Goal: Task Accomplishment & Management: Use online tool/utility

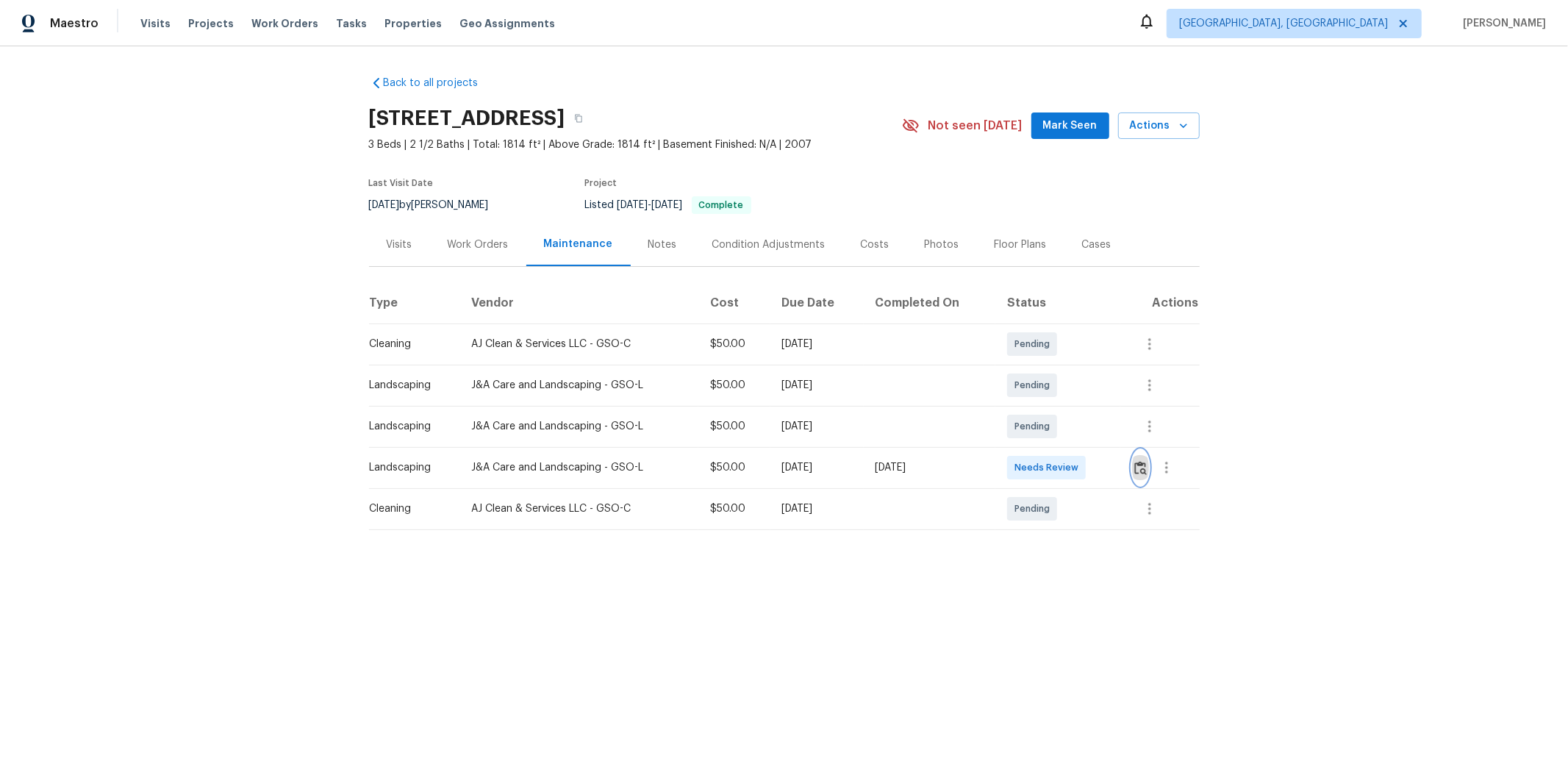
click at [1114, 472] on img "button" at bounding box center [1140, 468] width 13 height 14
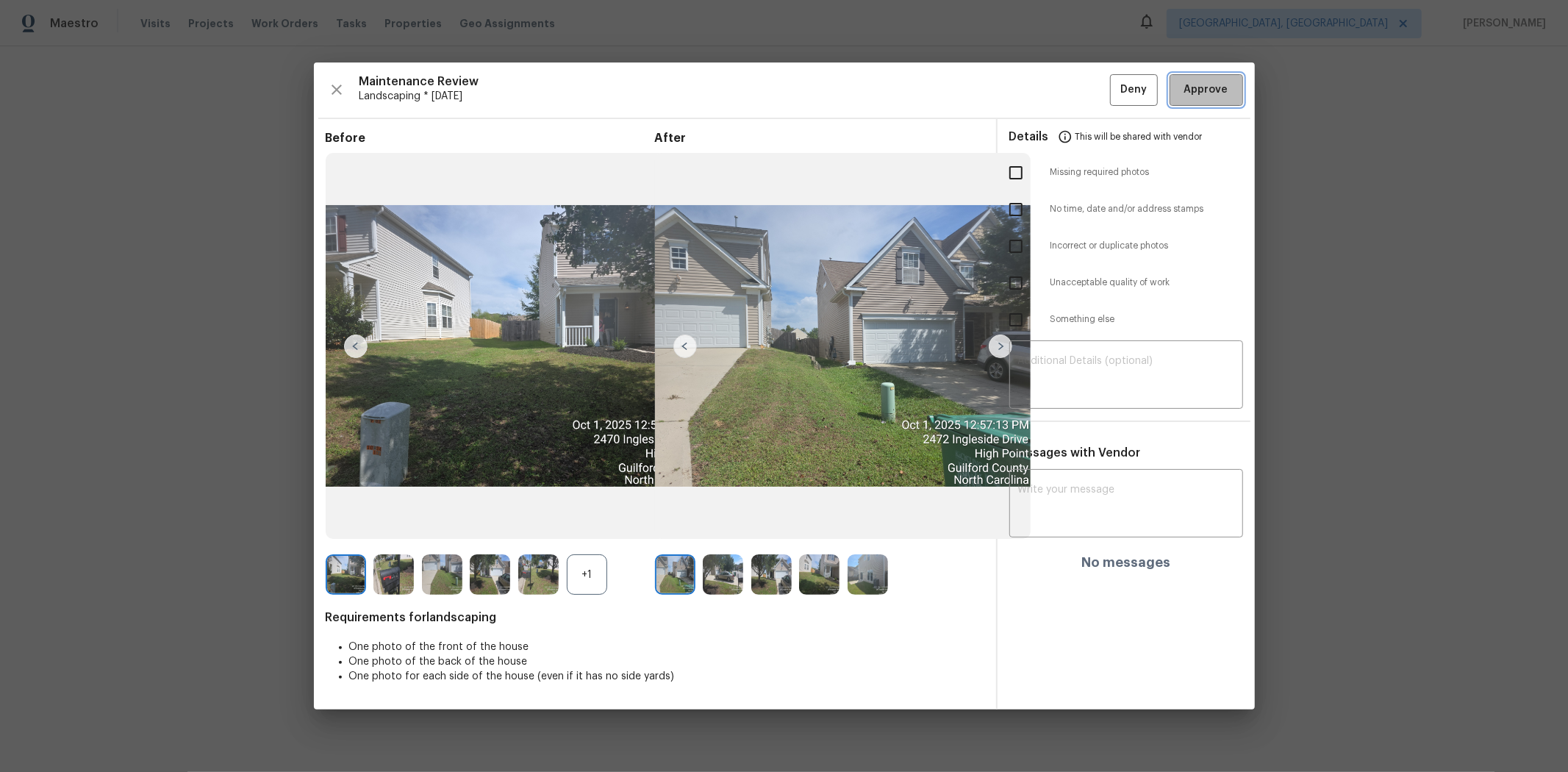
click at [1114, 81] on span "Approve" at bounding box center [1206, 90] width 44 height 18
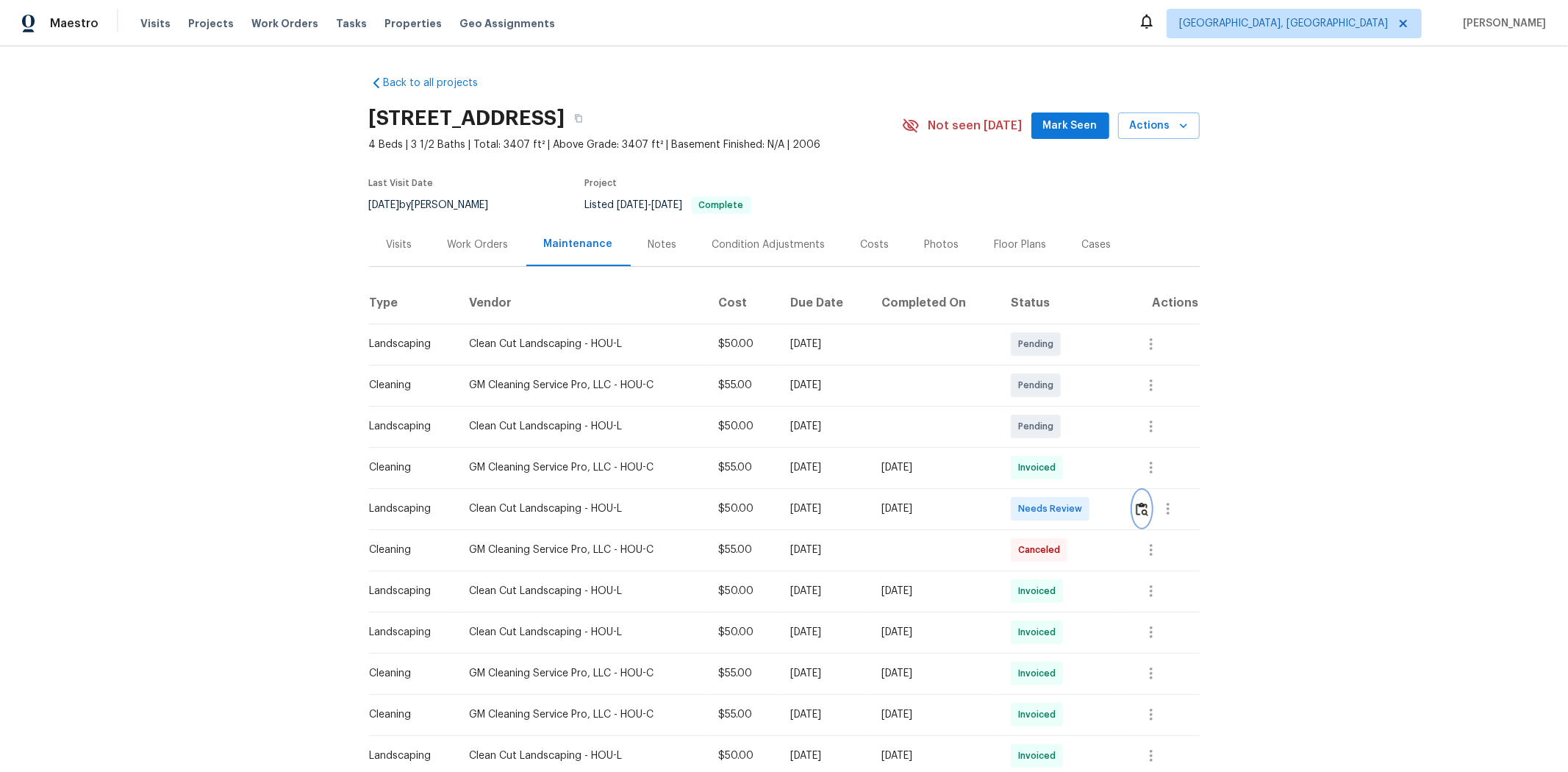
click at [1114, 506] on button "button" at bounding box center [1142, 509] width 17 height 35
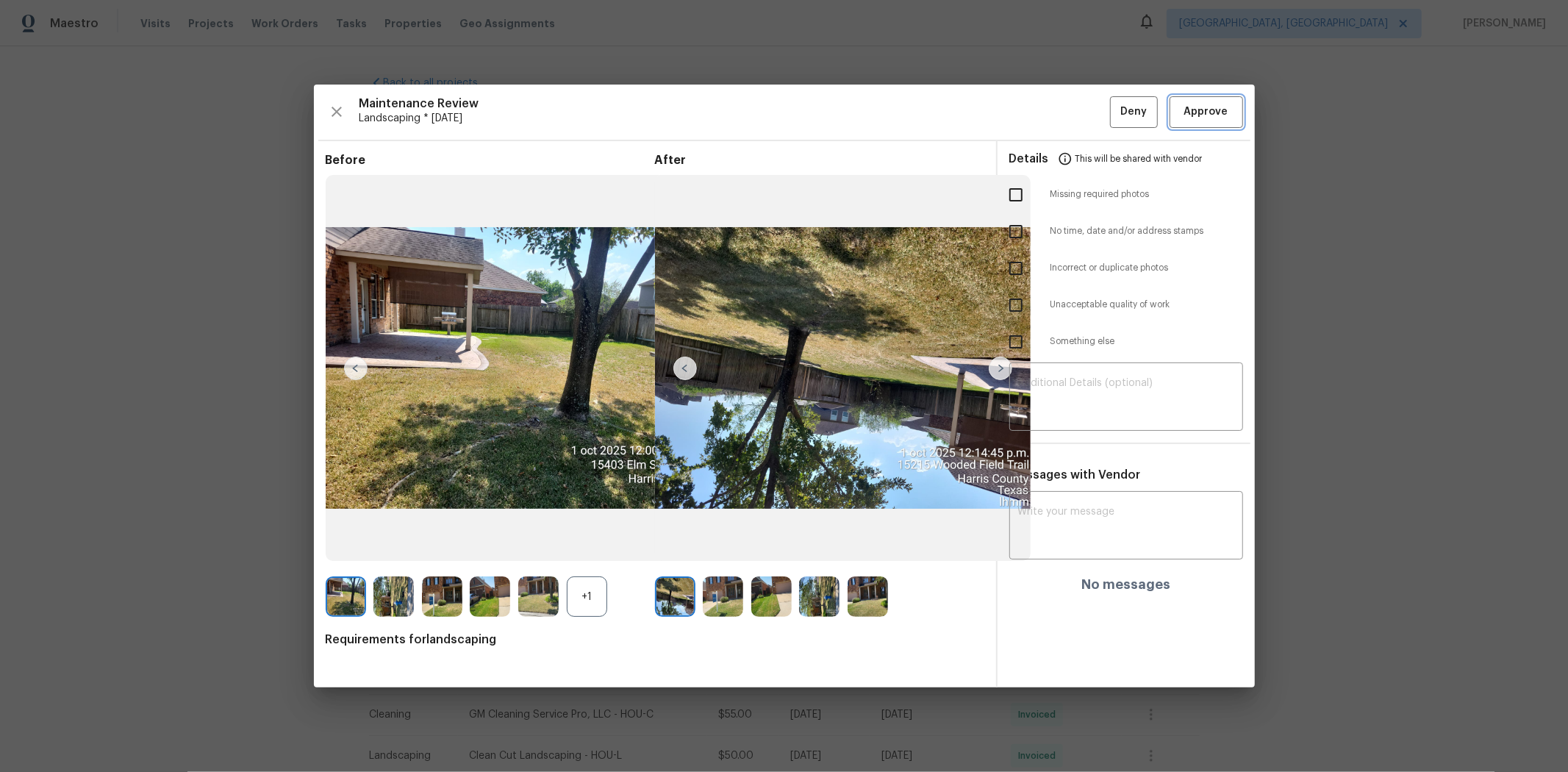
click at [1114, 99] on button "Approve" at bounding box center [1207, 112] width 74 height 31
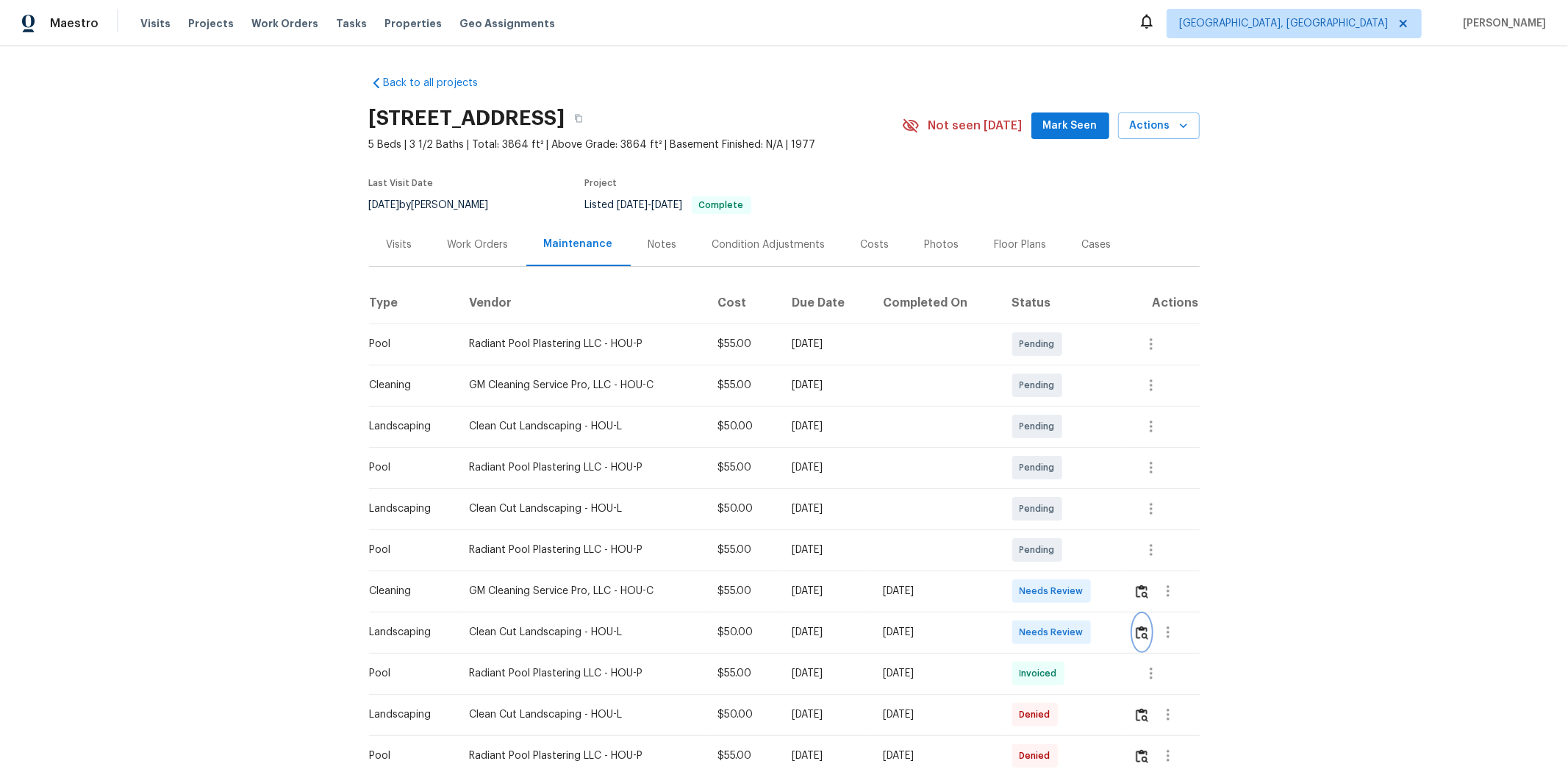
click at [1114, 516] on img "button" at bounding box center [1142, 632] width 13 height 14
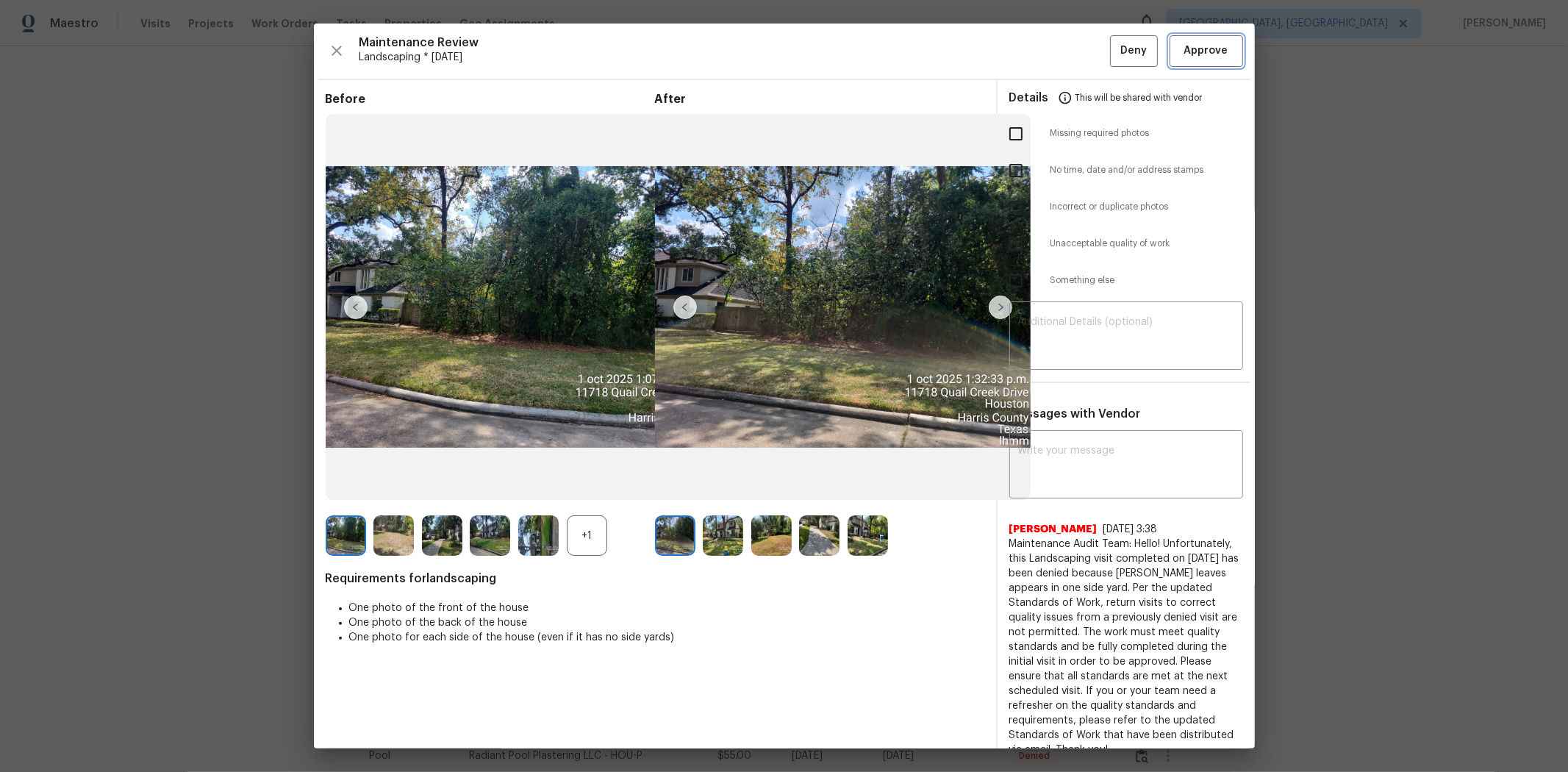
click at [1114, 59] on button "Approve" at bounding box center [1207, 51] width 74 height 31
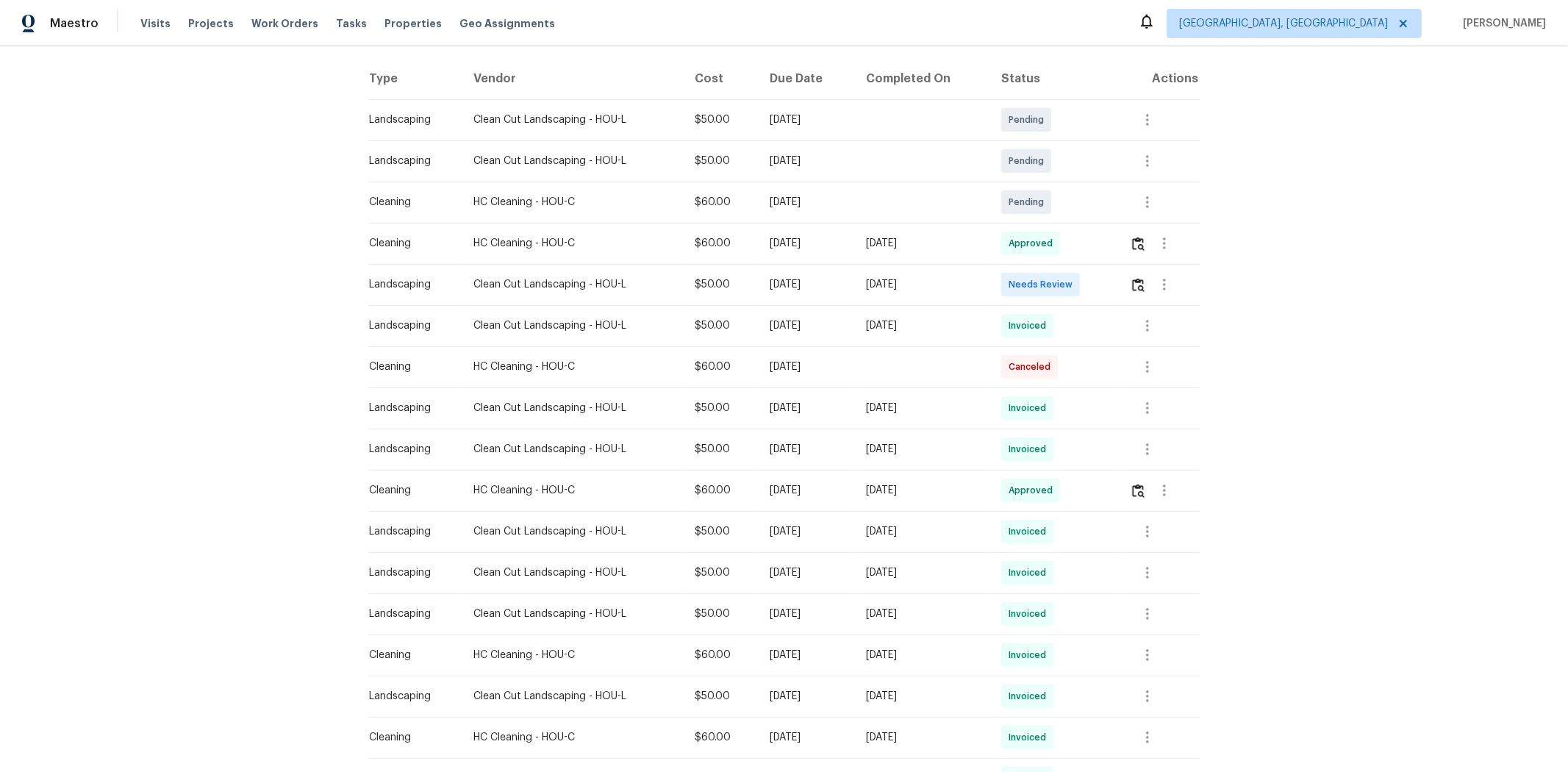
scroll to position [245, 0]
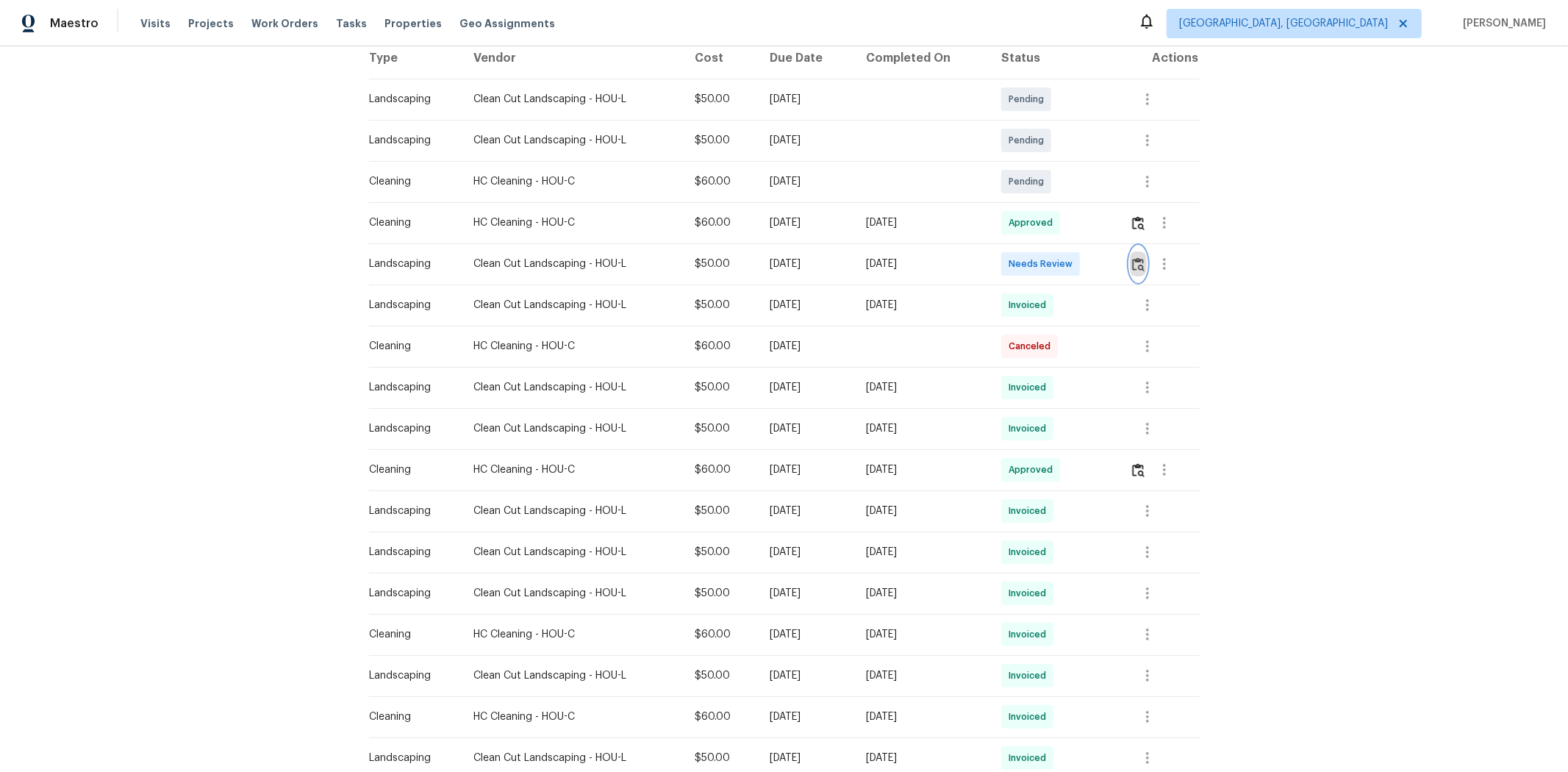
click at [843, 264] on img "button" at bounding box center [1138, 263] width 13 height 14
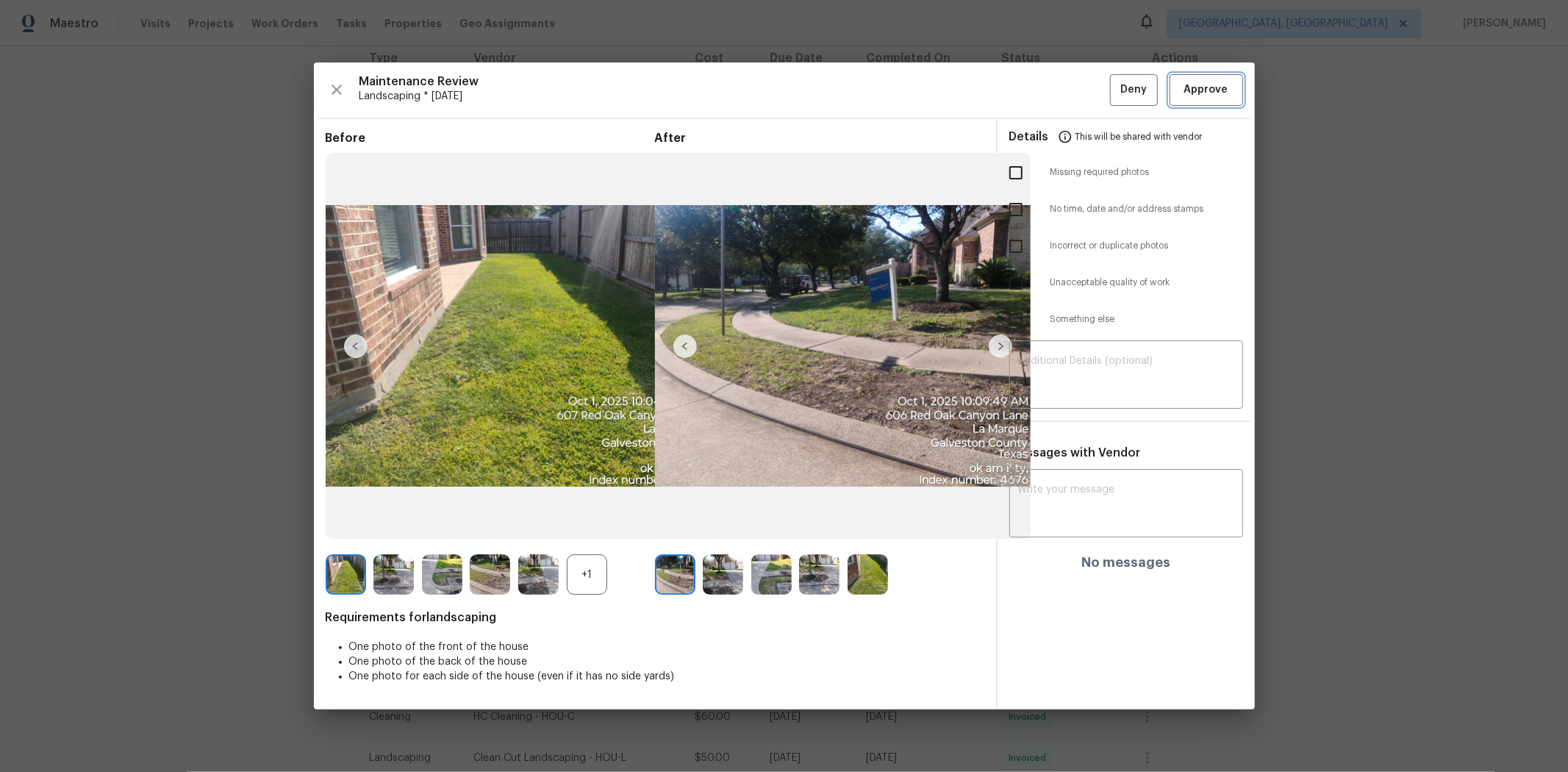
click at [843, 85] on span "Approve" at bounding box center [1206, 90] width 44 height 18
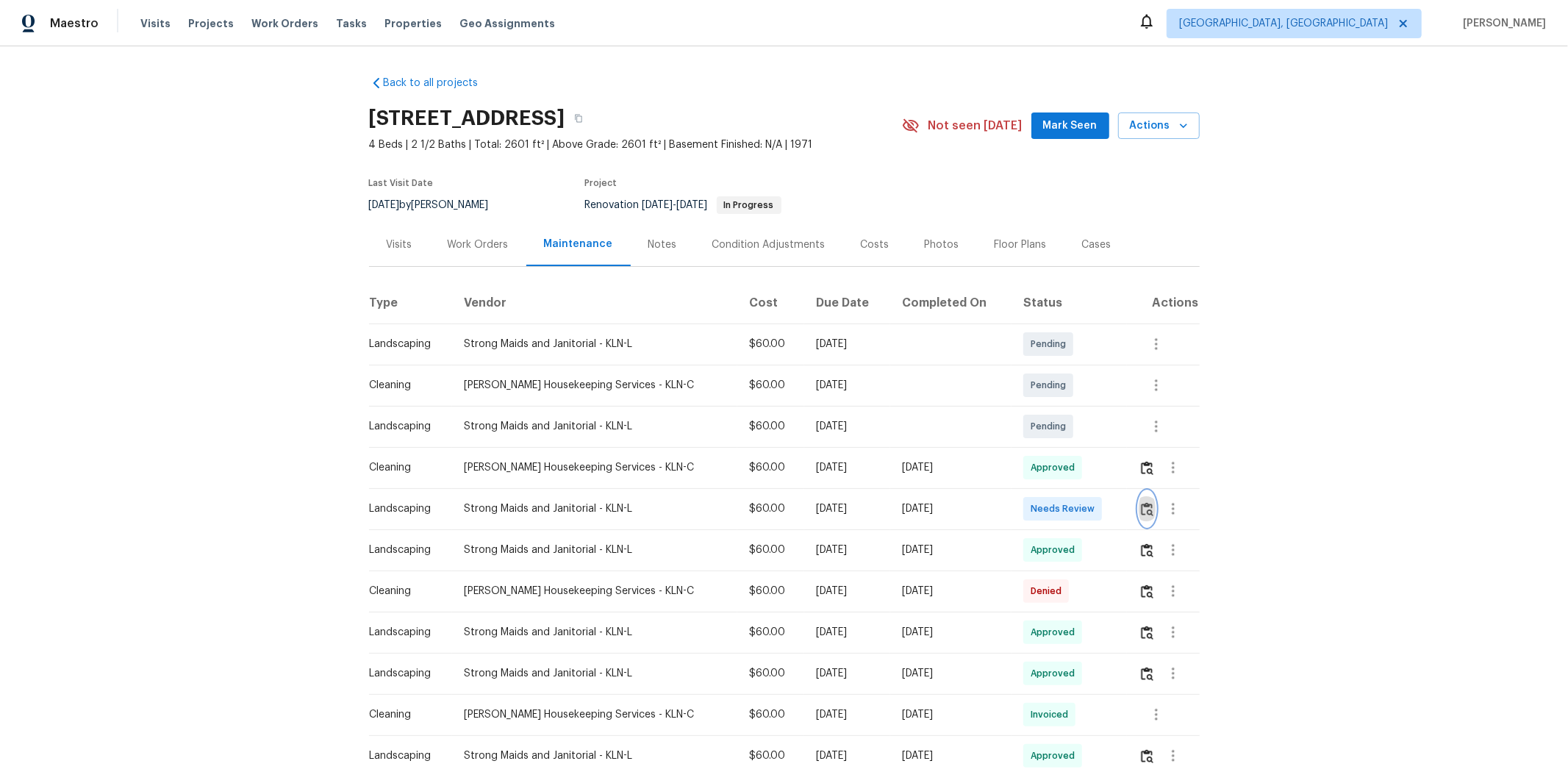
click at [1114, 503] on img "button" at bounding box center [1148, 509] width 13 height 14
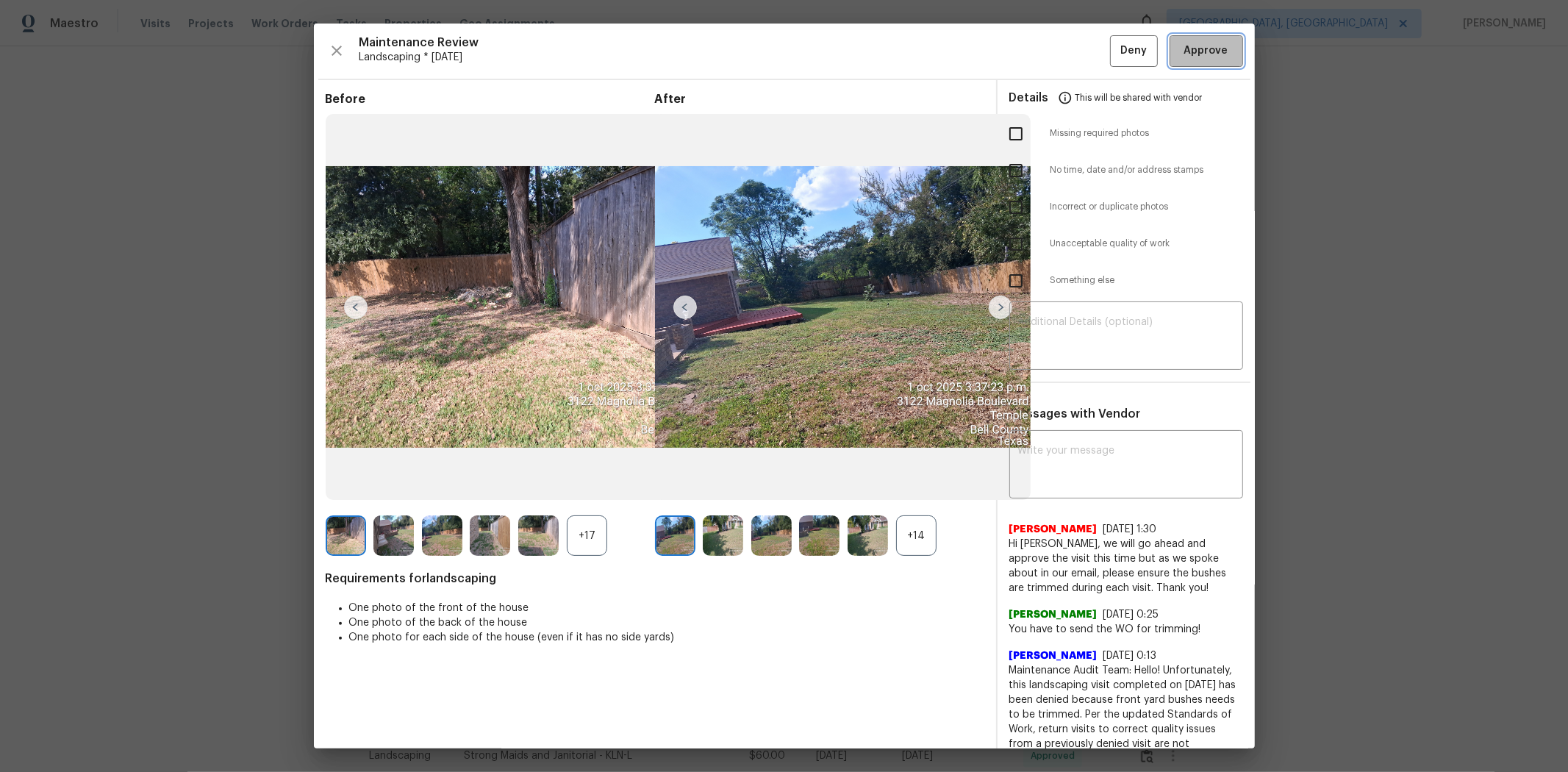
click at [1114, 48] on span "Approve" at bounding box center [1206, 51] width 44 height 18
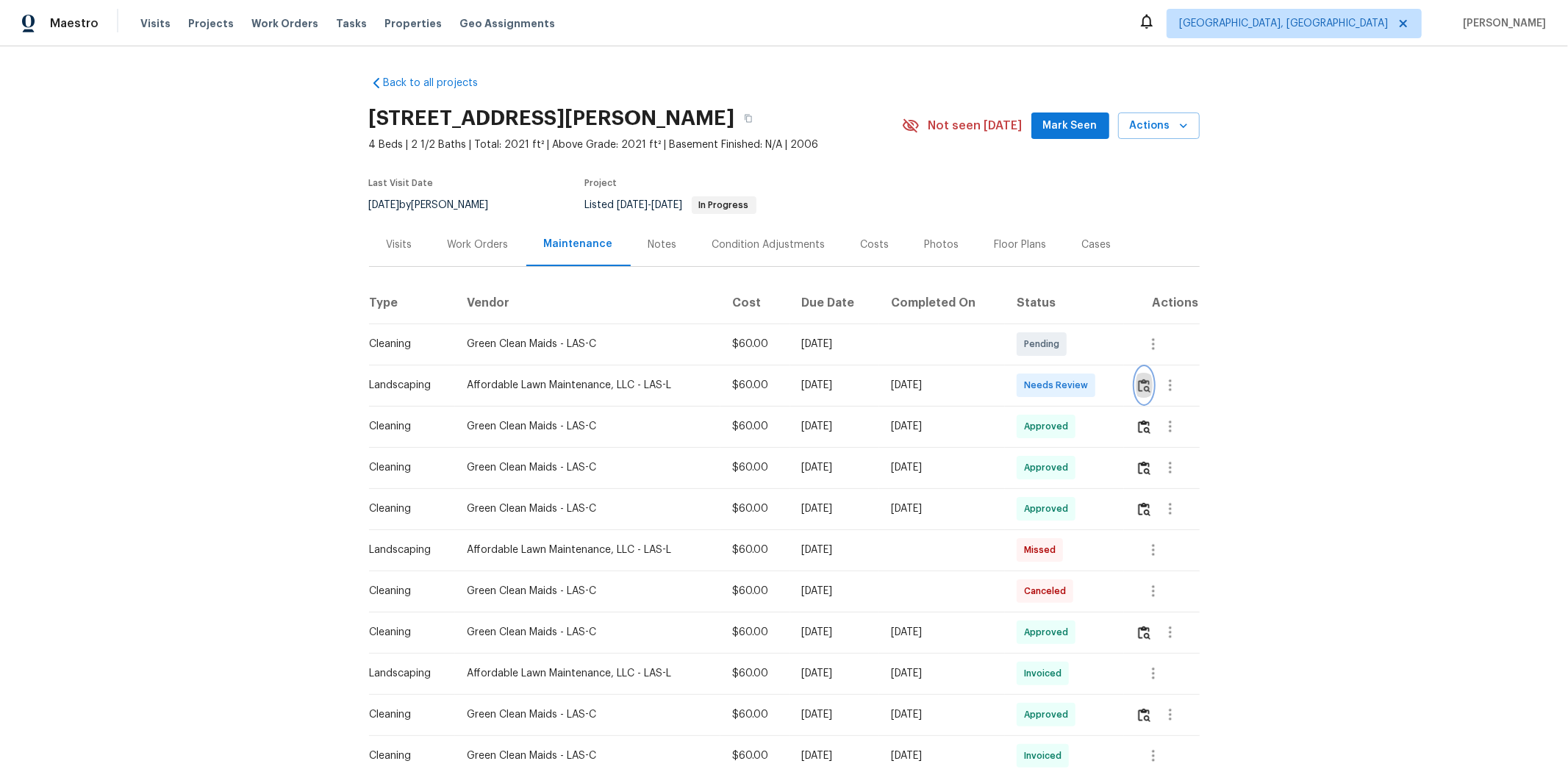
click at [1114, 394] on button "button" at bounding box center [1144, 386] width 17 height 35
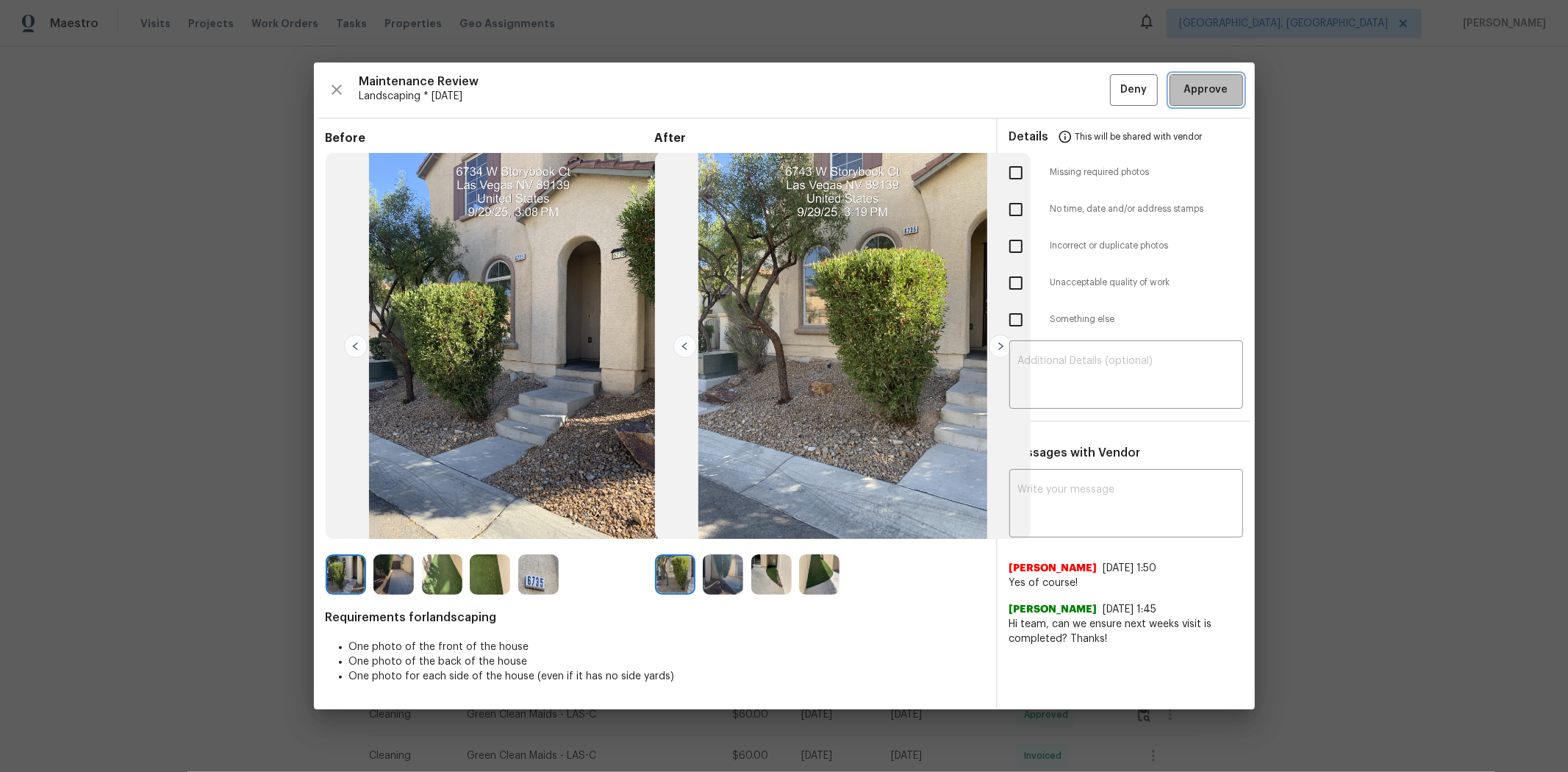
drag, startPoint x: 1204, startPoint y: 83, endPoint x: 1219, endPoint y: 83, distance: 15.0
click at [1114, 83] on span "Approve" at bounding box center [1206, 90] width 44 height 18
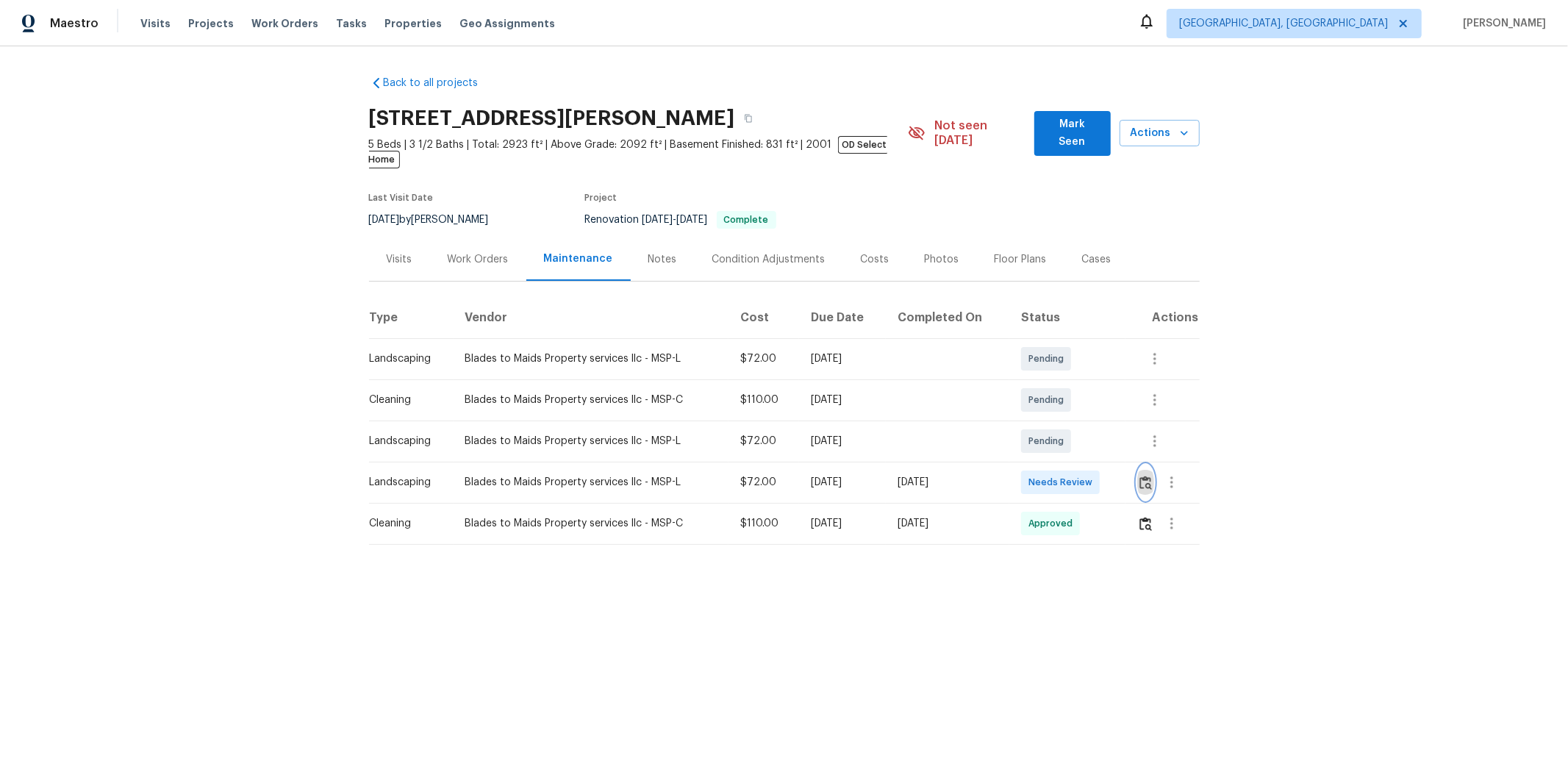
click at [1114, 476] on img "button" at bounding box center [1146, 483] width 13 height 14
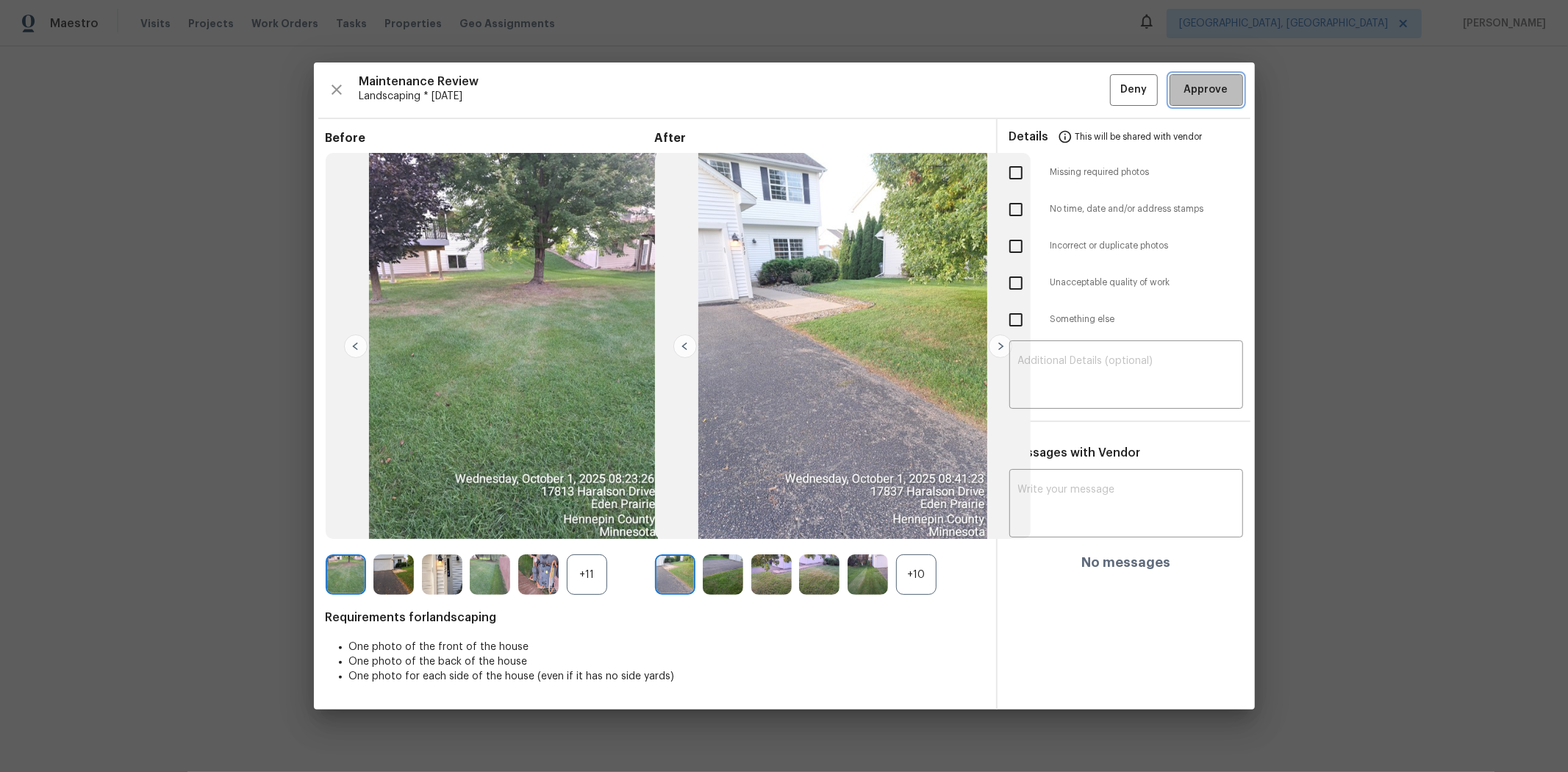
drag, startPoint x: 1198, startPoint y: 80, endPoint x: 1269, endPoint y: 1, distance: 106.2
click at [1114, 80] on button "Approve" at bounding box center [1207, 90] width 74 height 31
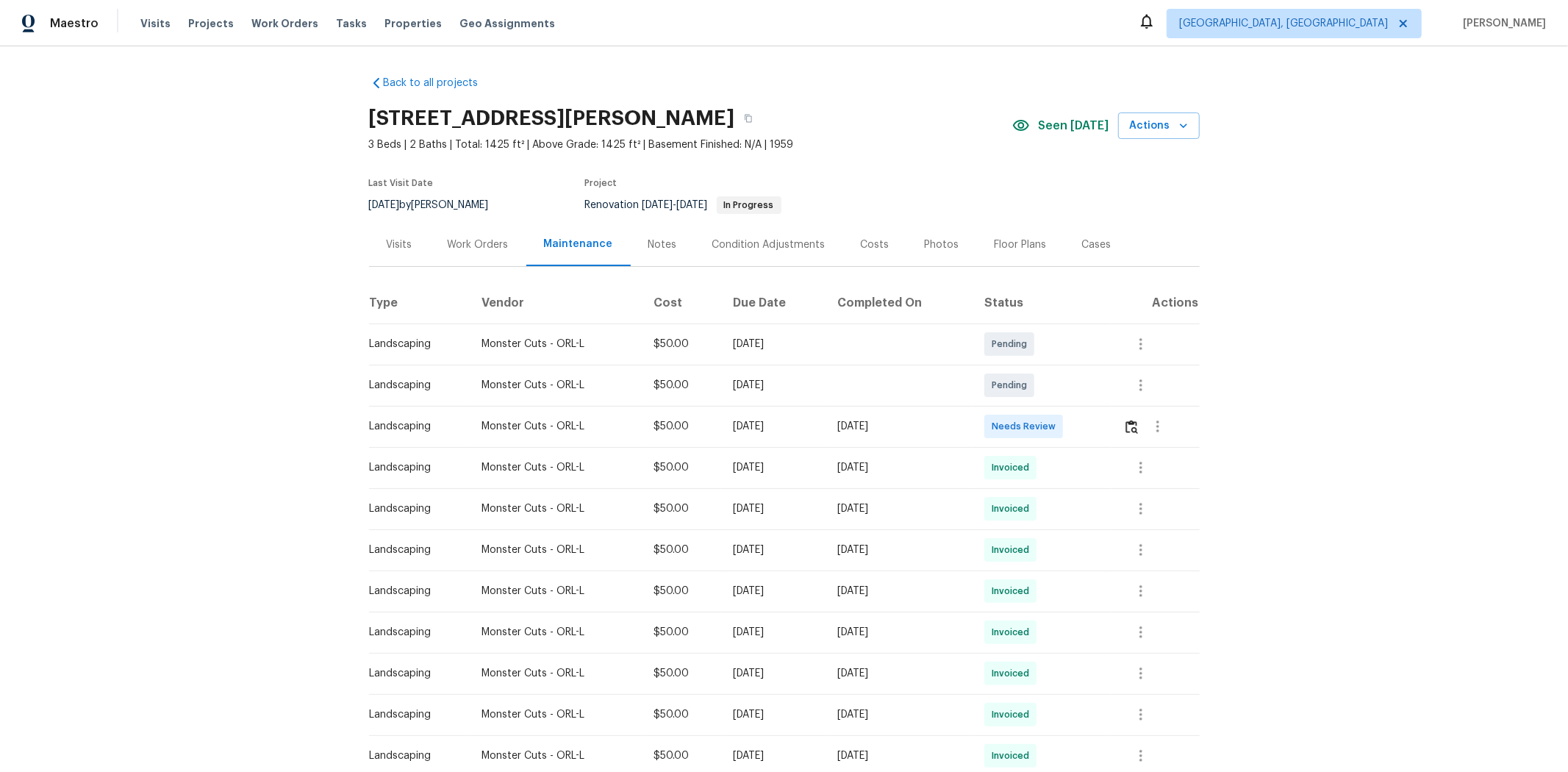
click at [1114, 436] on div at bounding box center [1161, 426] width 76 height 35
click at [1114, 420] on img "button" at bounding box center [1132, 426] width 13 height 14
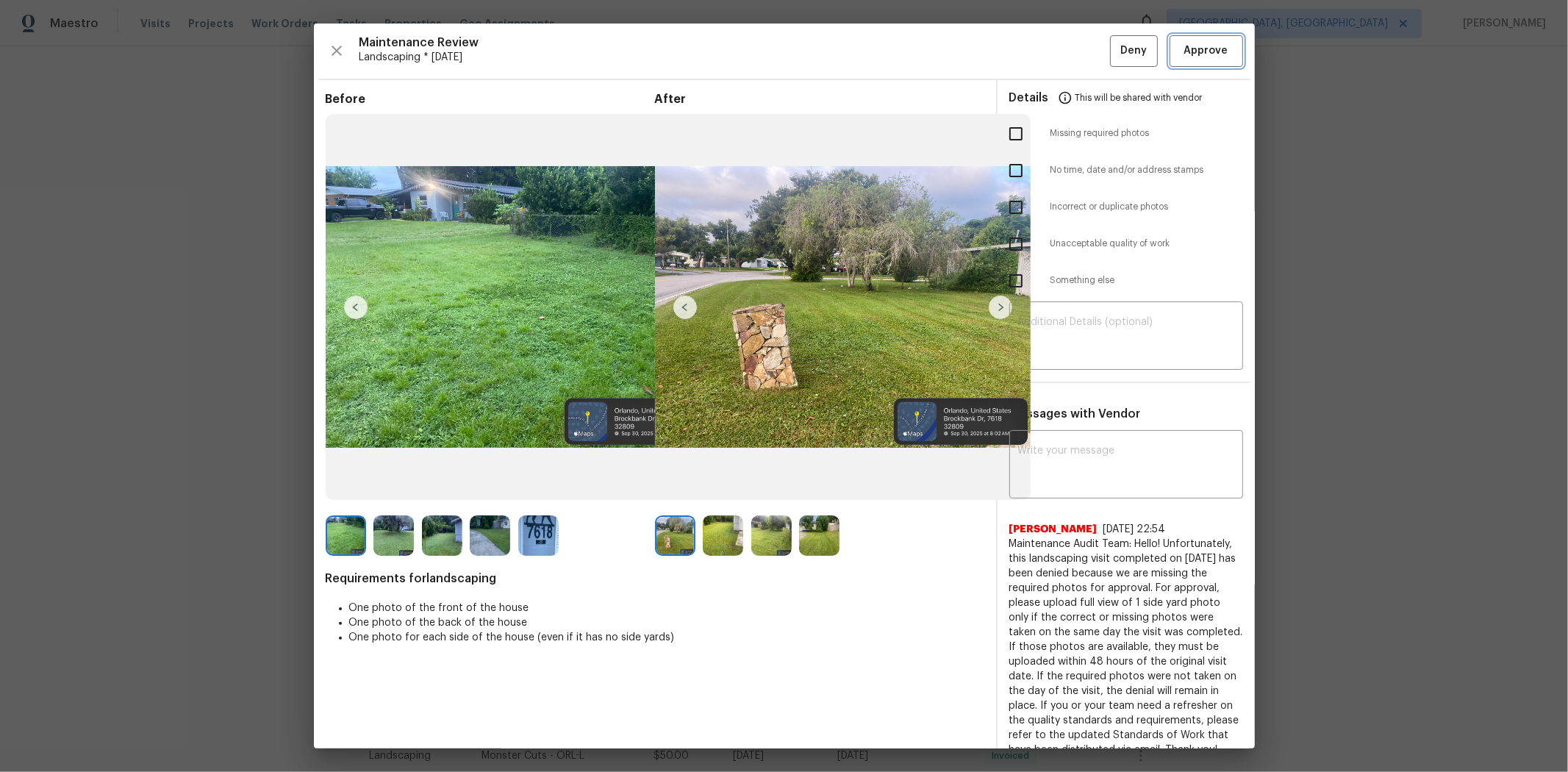
click at [1114, 45] on span "Approve" at bounding box center [1206, 51] width 44 height 18
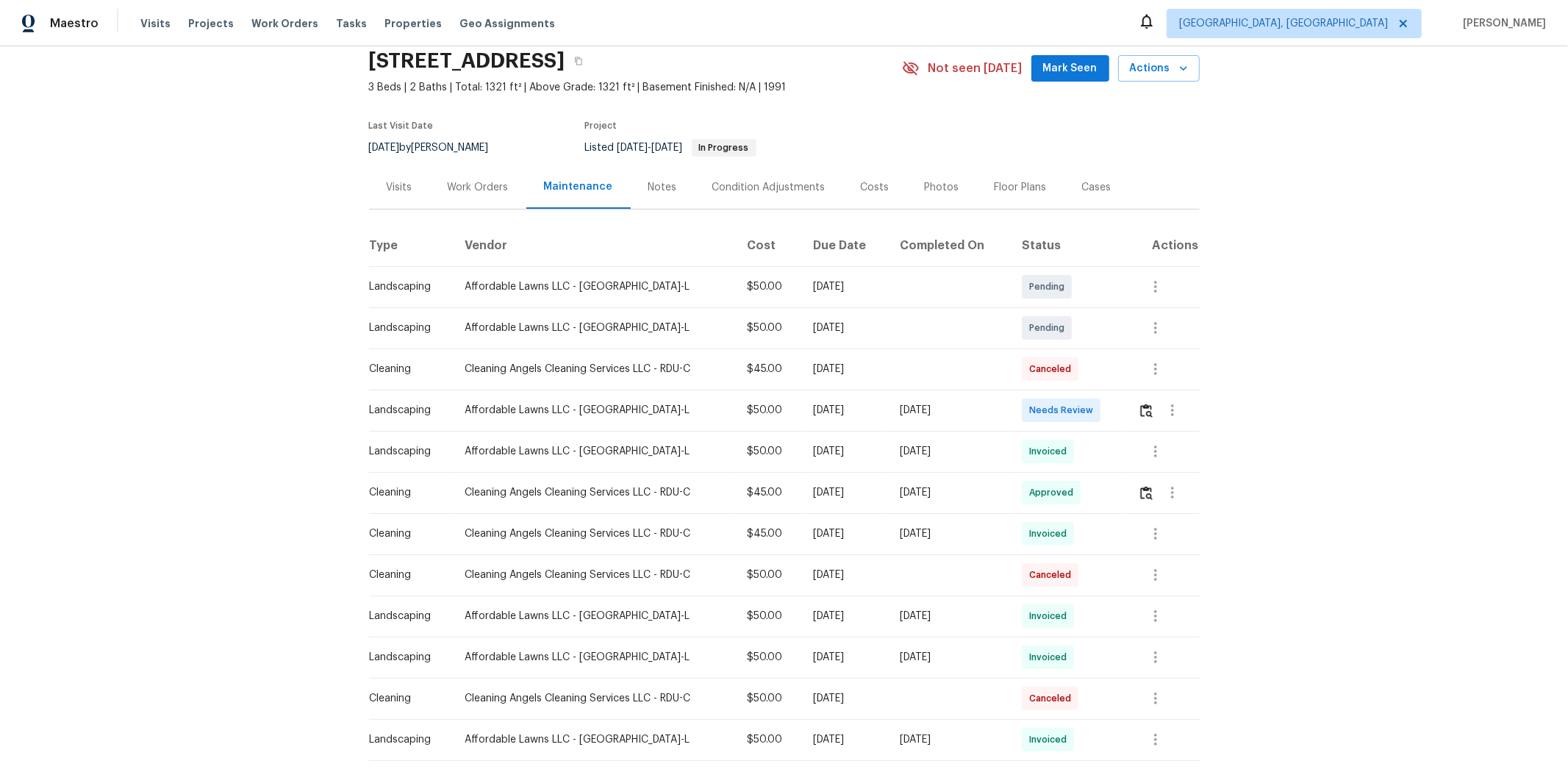
scroll to position [81, 0]
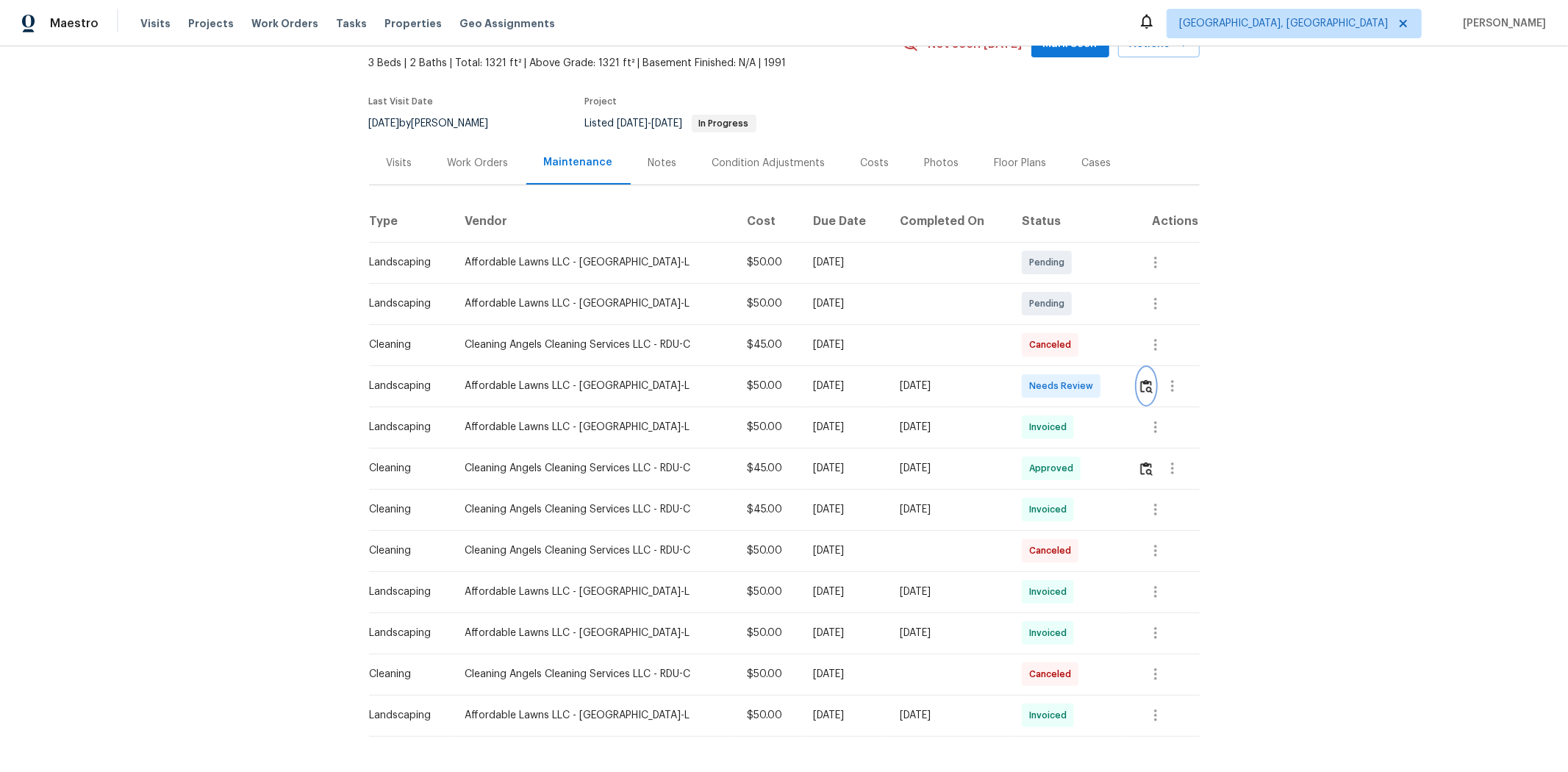
click at [1114, 394] on button "button" at bounding box center [1146, 386] width 17 height 35
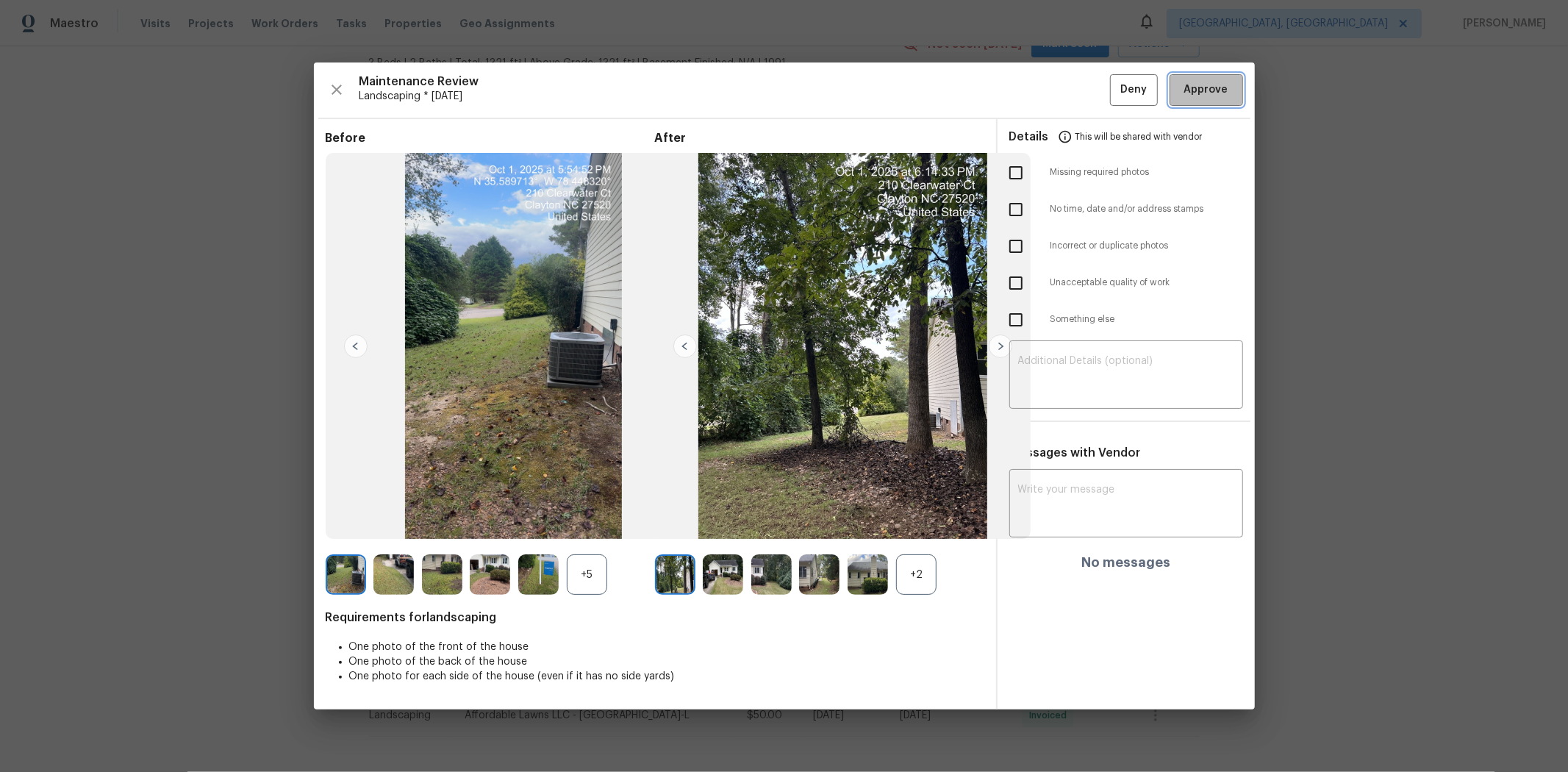
click at [1114, 78] on button "Approve" at bounding box center [1207, 90] width 74 height 31
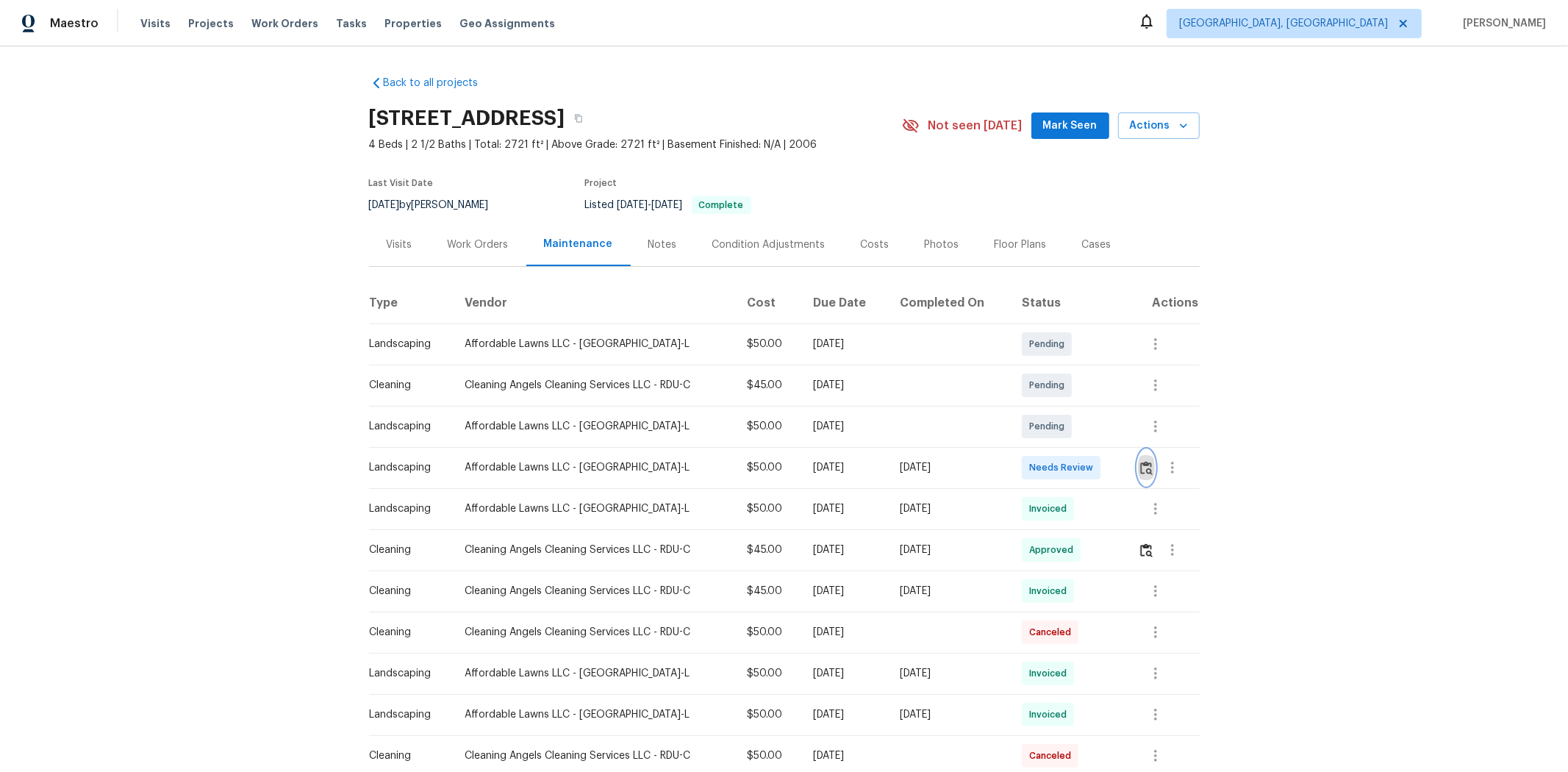
click at [1114, 471] on img "button" at bounding box center [1147, 468] width 13 height 14
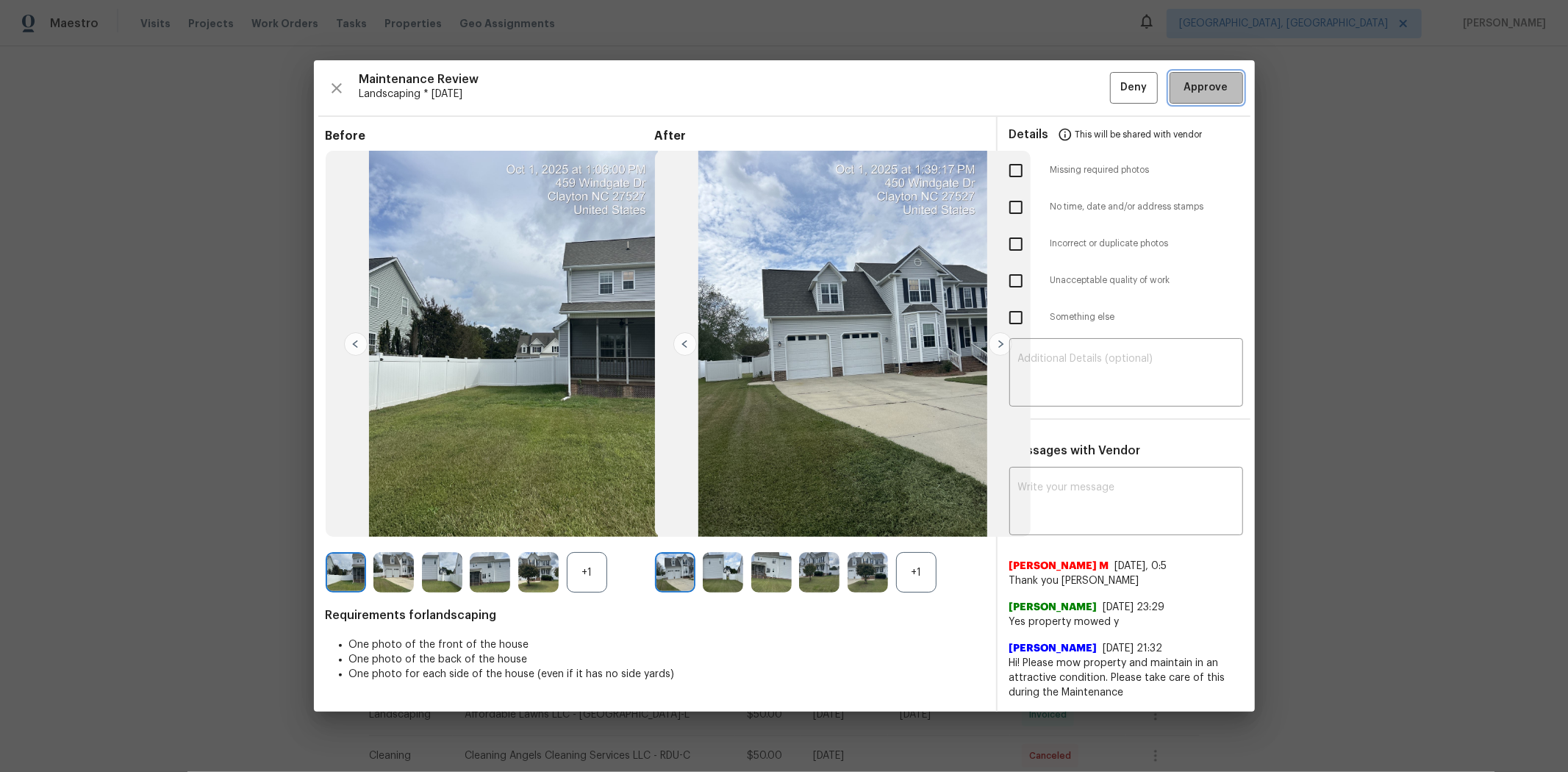
click at [1114, 92] on span "Approve" at bounding box center [1206, 88] width 44 height 18
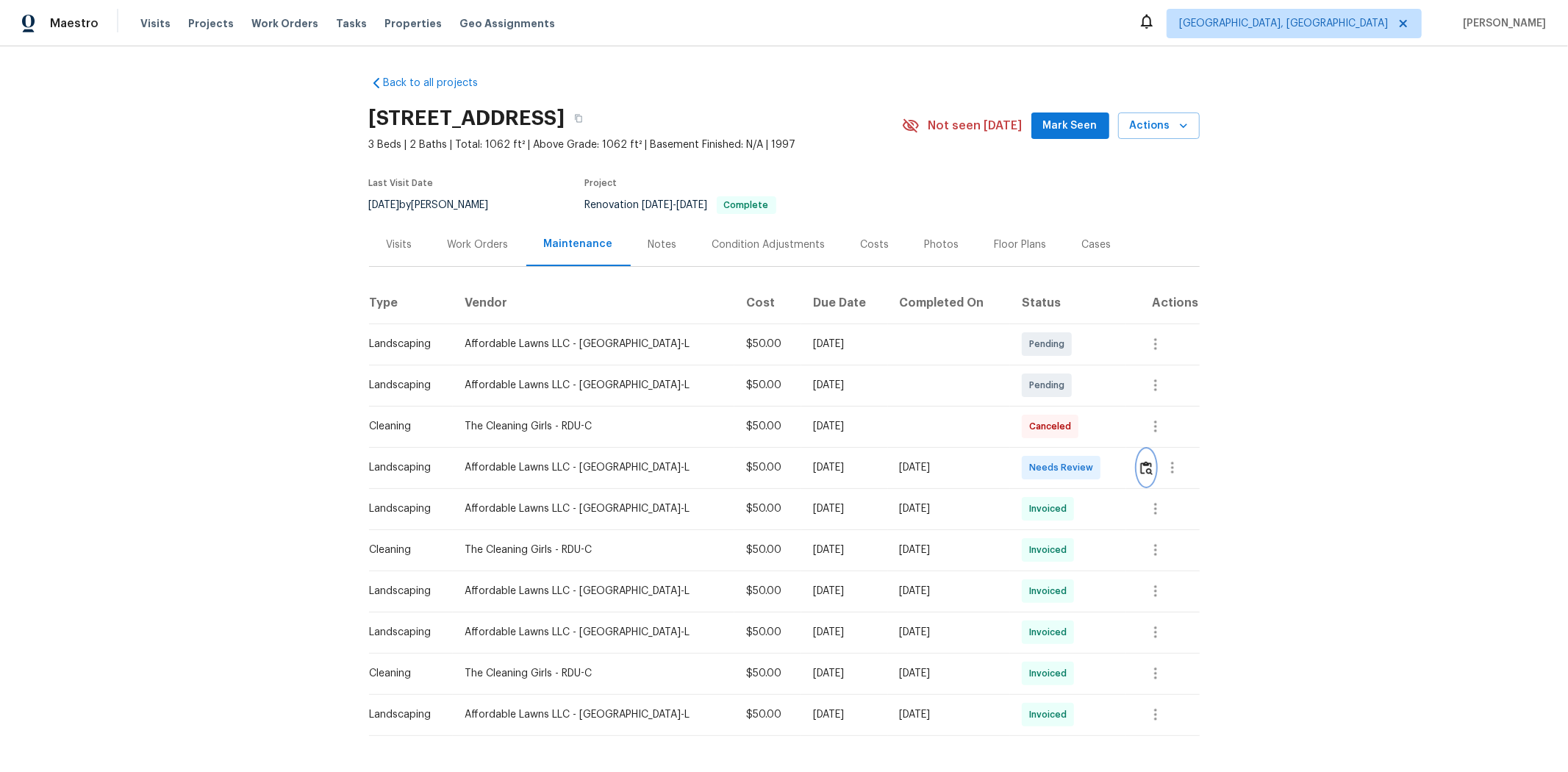
click at [1114, 476] on button "button" at bounding box center [1146, 468] width 17 height 35
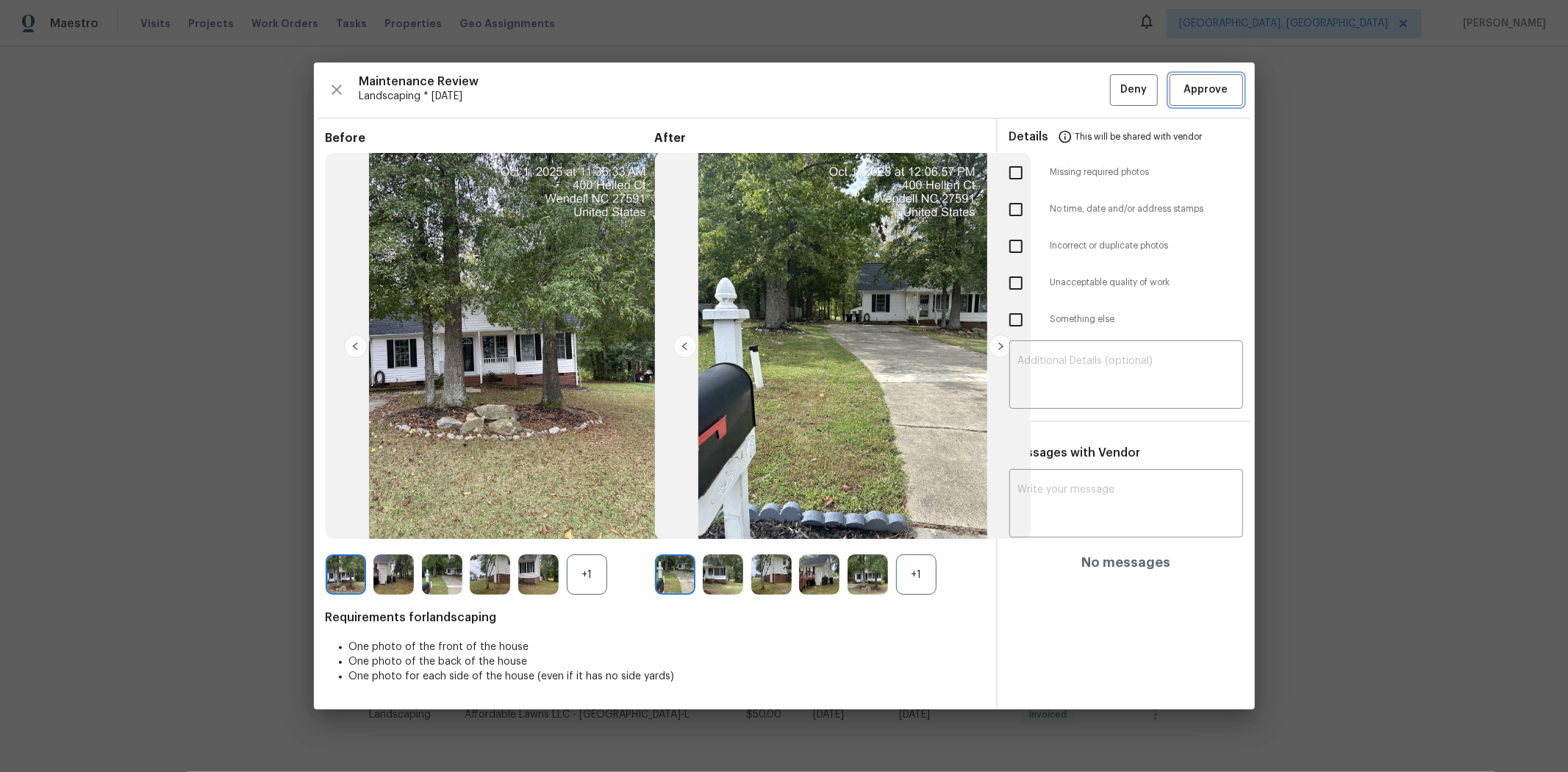
drag, startPoint x: 1187, startPoint y: 96, endPoint x: 1276, endPoint y: 6, distance: 126.6
click at [1114, 96] on span "Approve" at bounding box center [1206, 90] width 44 height 18
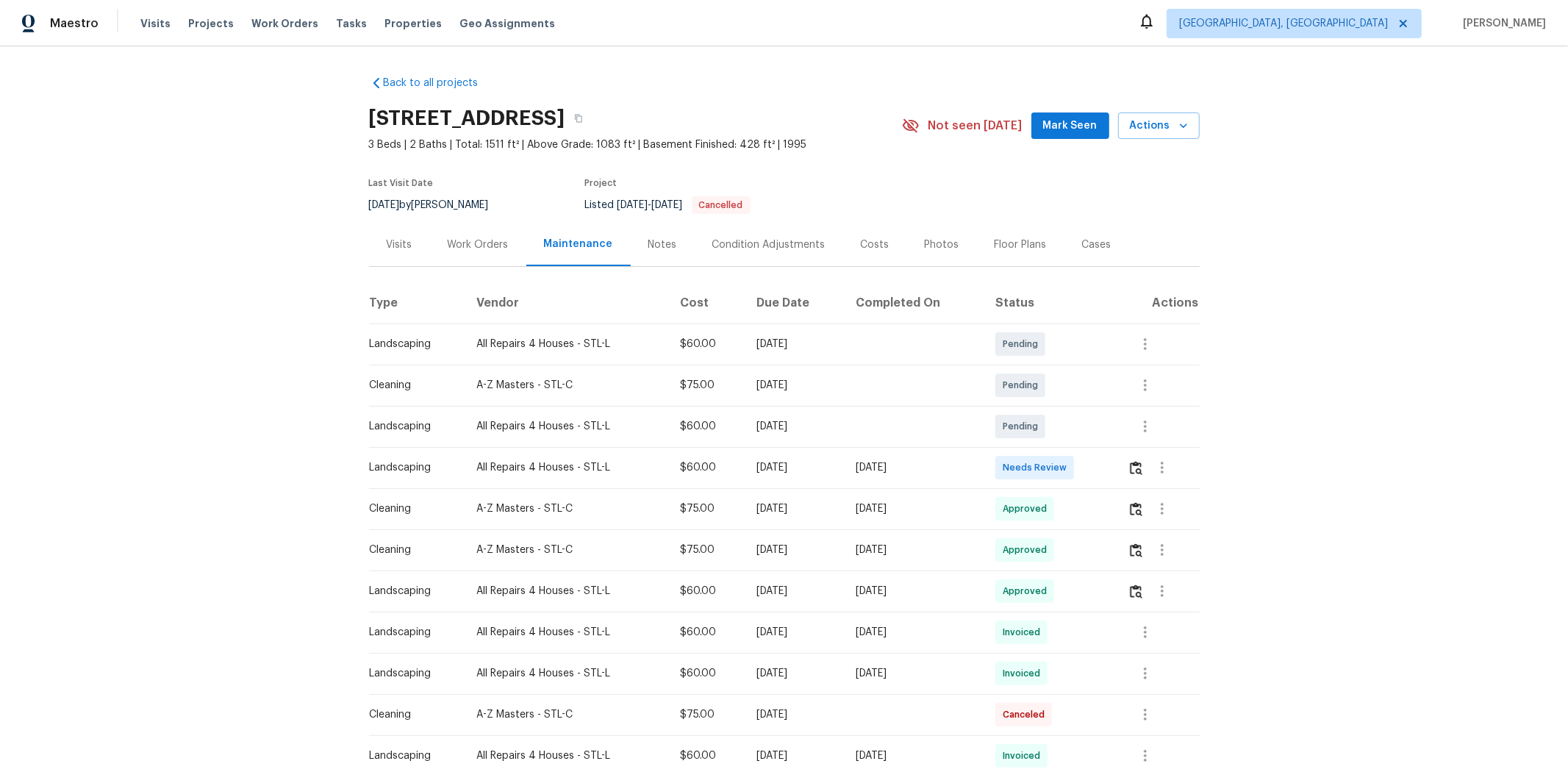
click at [1114, 475] on td at bounding box center [1157, 468] width 84 height 42
click at [1114, 457] on button "button" at bounding box center [1136, 468] width 17 height 35
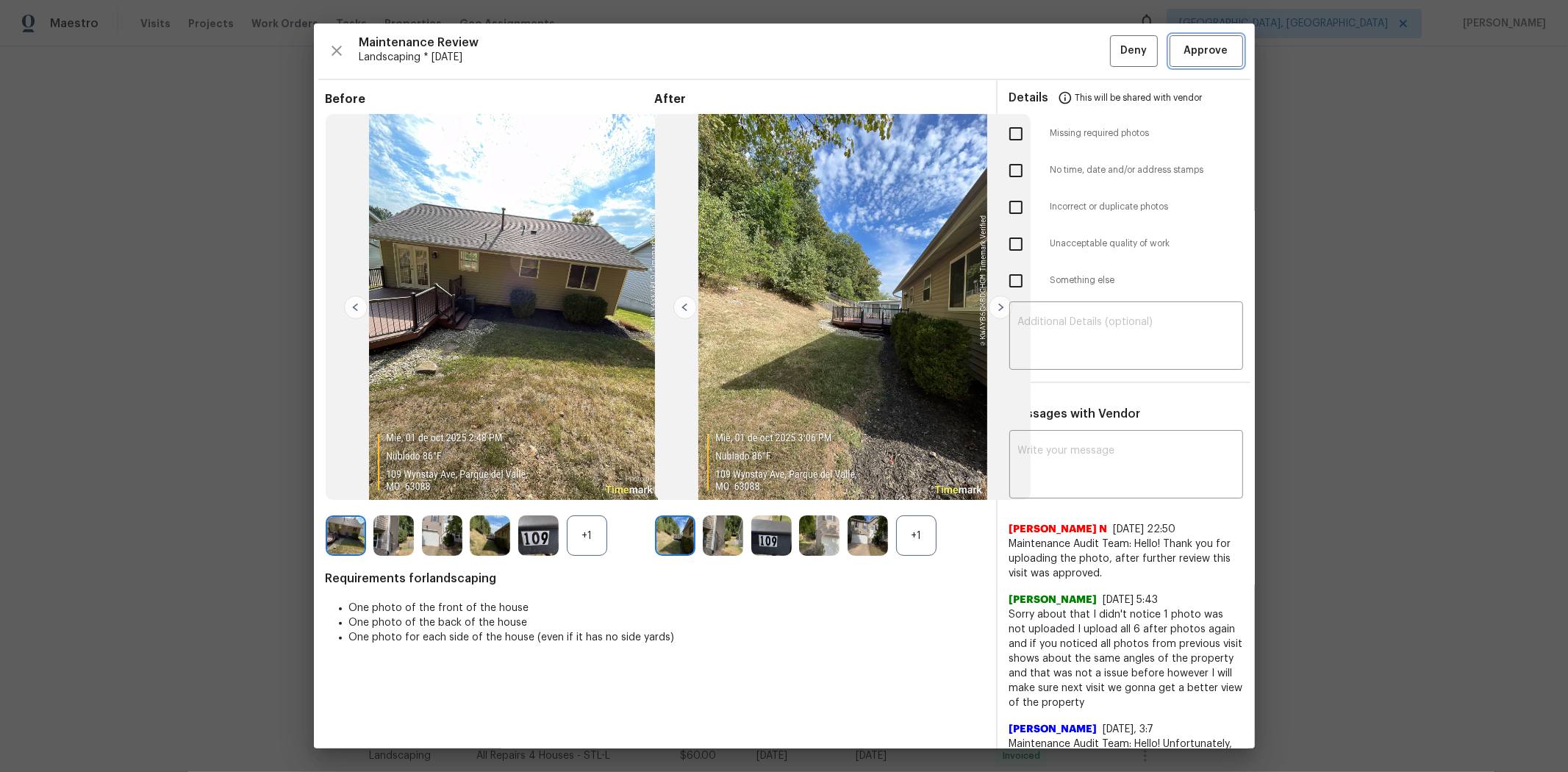
drag, startPoint x: 1218, startPoint y: 57, endPoint x: 1232, endPoint y: 8, distance: 51.0
click at [1114, 57] on span "Approve" at bounding box center [1206, 51] width 50 height 18
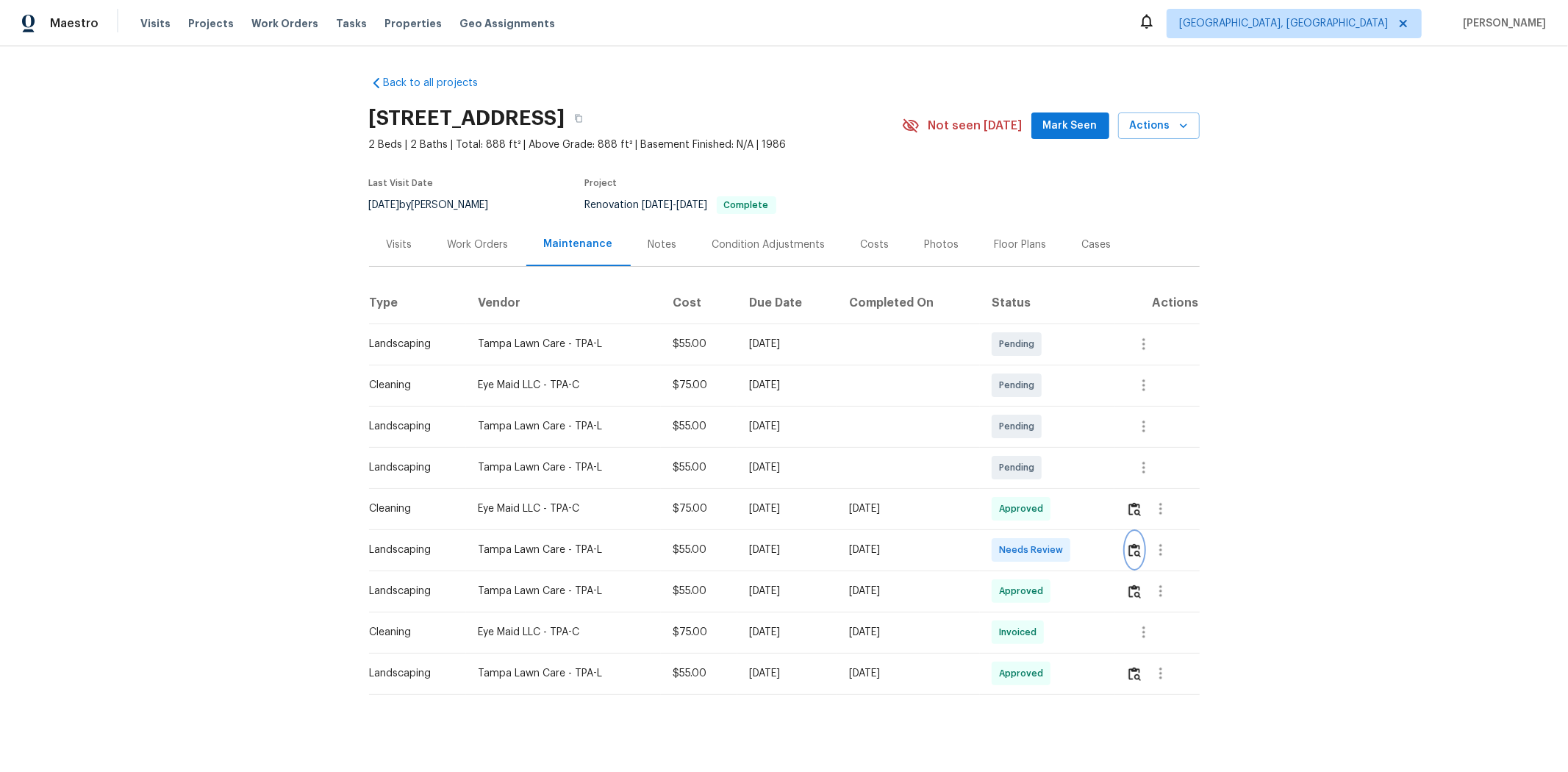
click at [843, 494] on button "button" at bounding box center [1135, 550] width 17 height 35
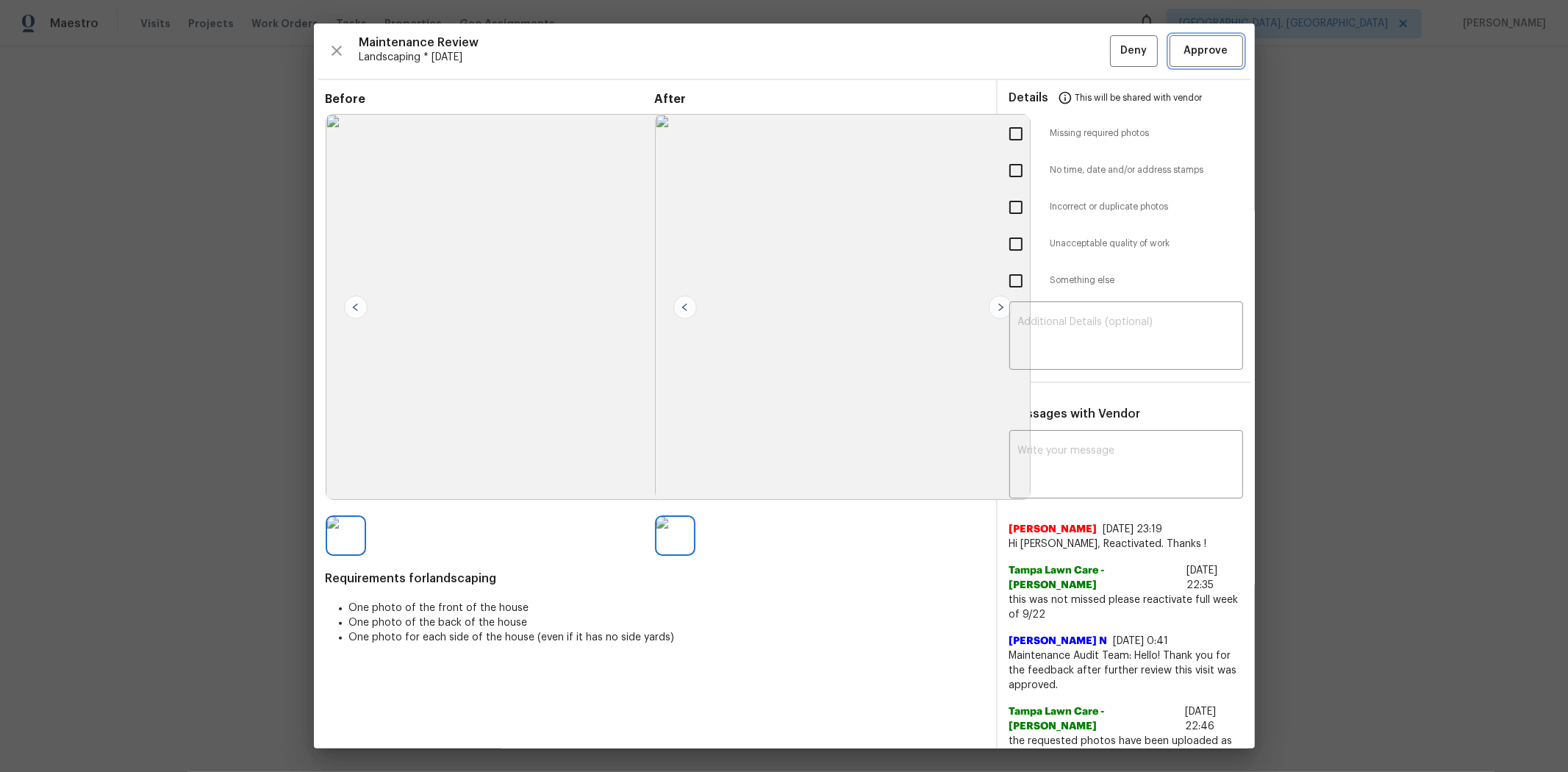
click at [843, 49] on span "Approve" at bounding box center [1206, 51] width 50 height 18
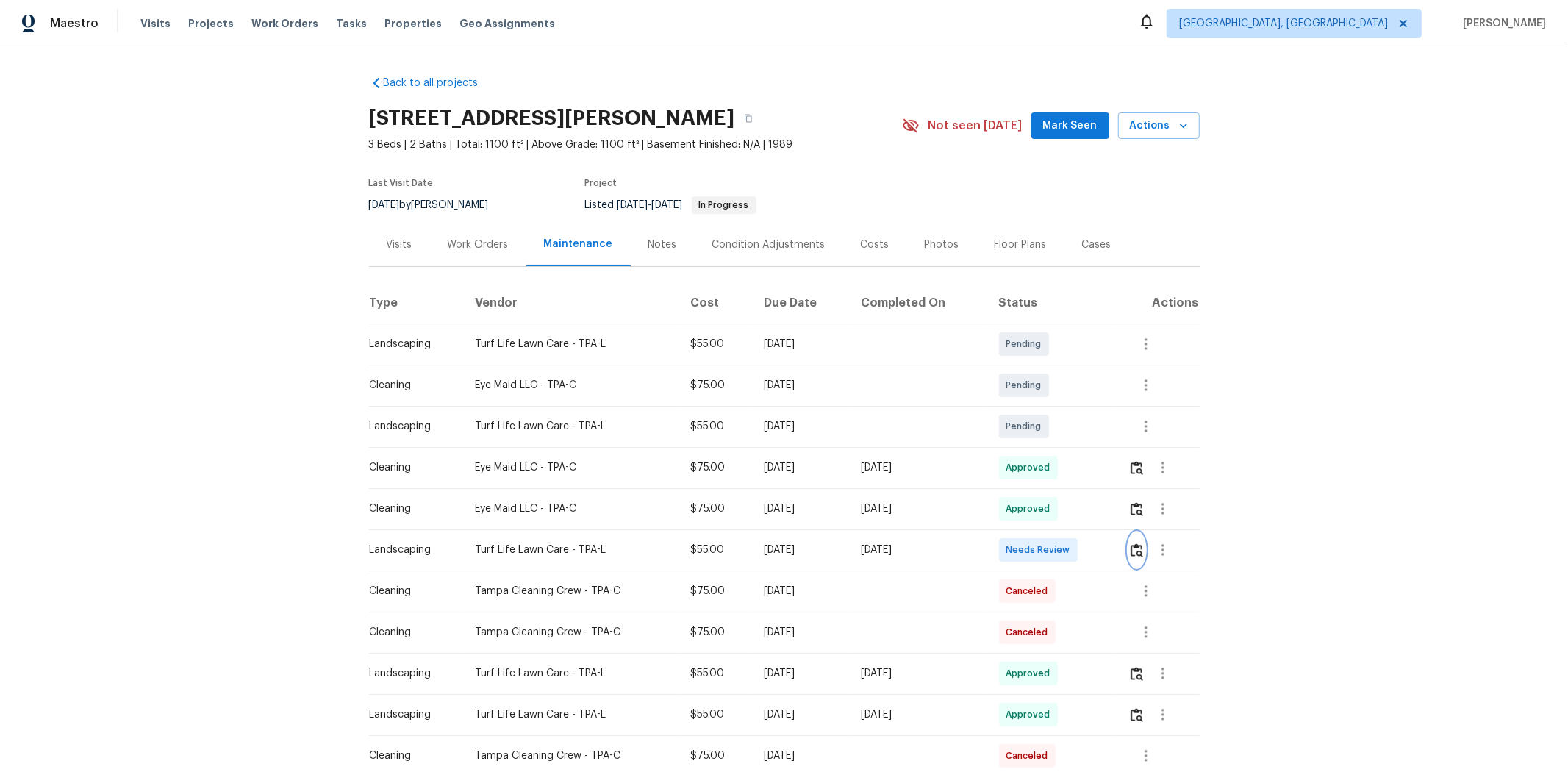
click at [1114, 516] on img "button" at bounding box center [1136, 550] width 13 height 14
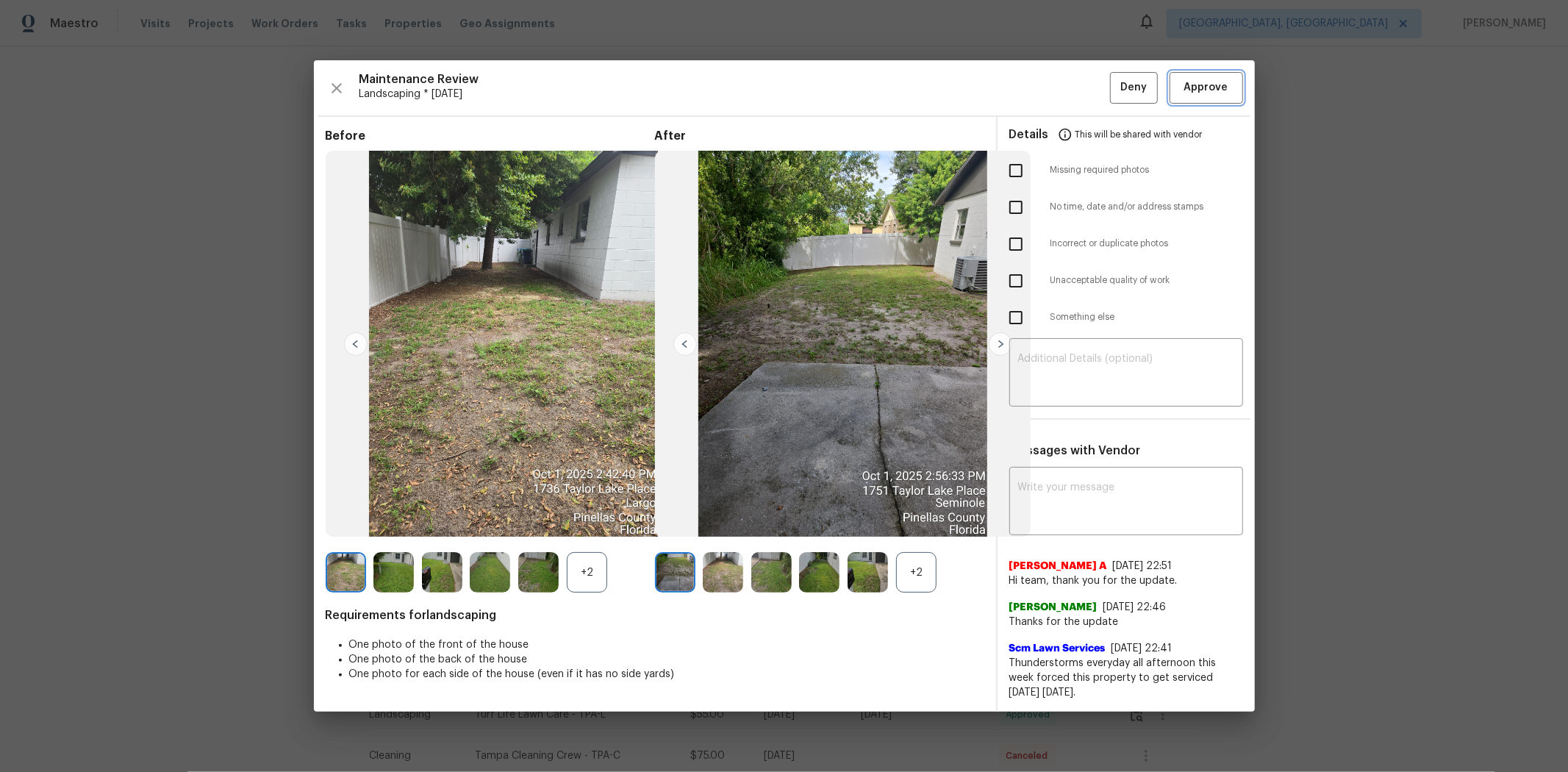
click at [1114, 75] on button "Approve" at bounding box center [1207, 88] width 74 height 31
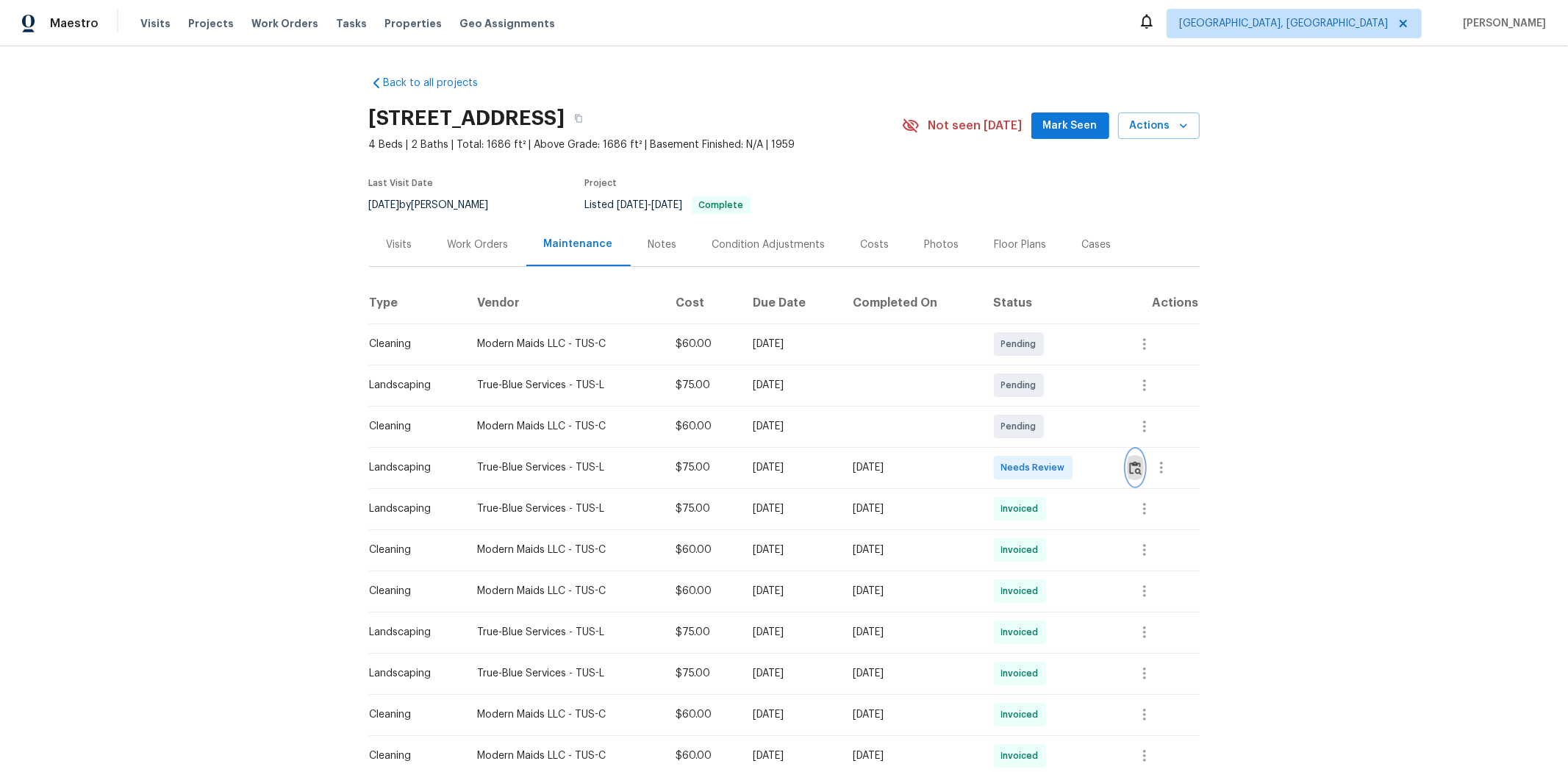
click at [1114, 469] on img "button" at bounding box center [1136, 468] width 13 height 14
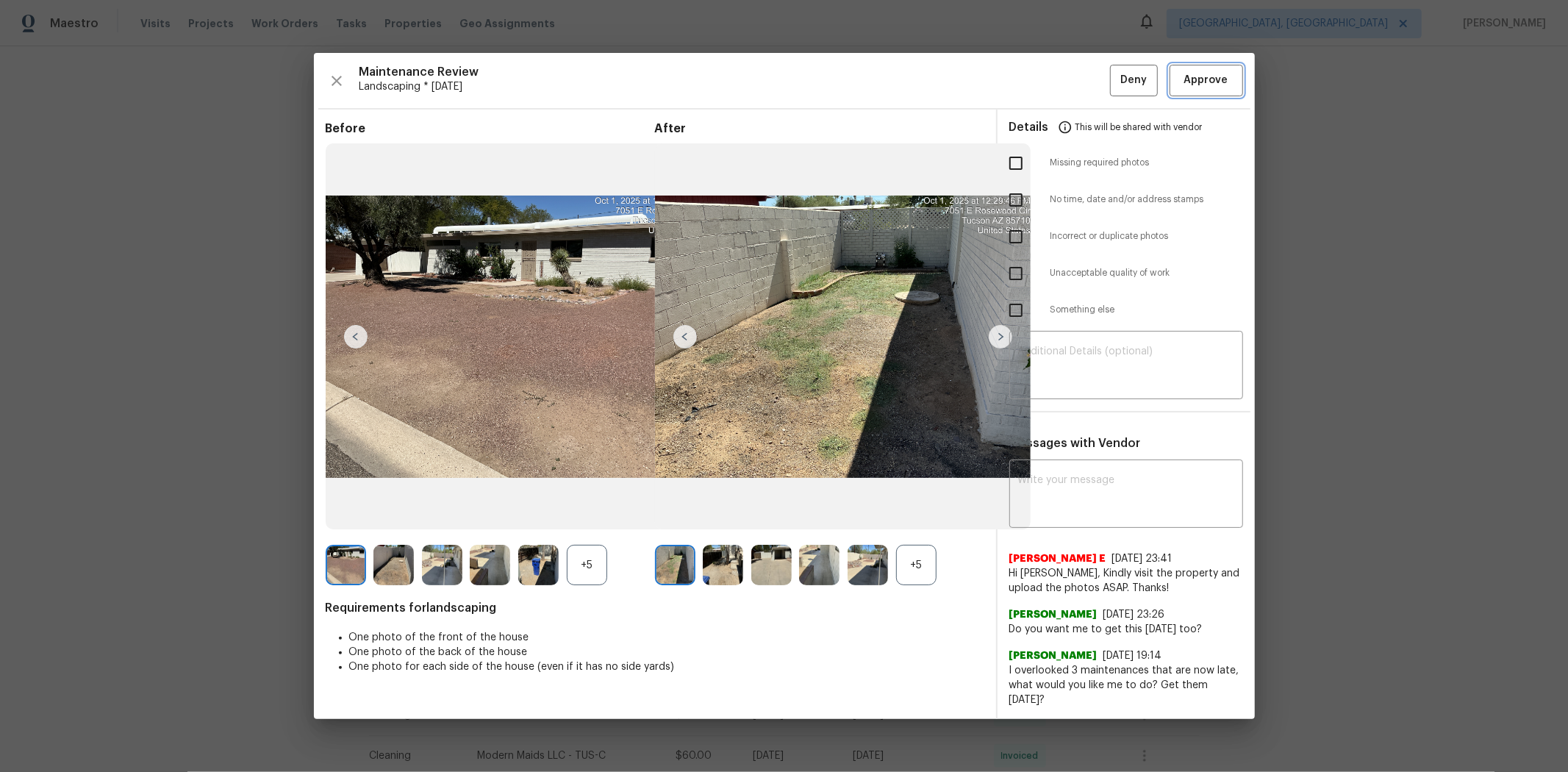
click at [1114, 87] on span "Approve" at bounding box center [1206, 80] width 44 height 18
